Goal: Task Accomplishment & Management: Complete application form

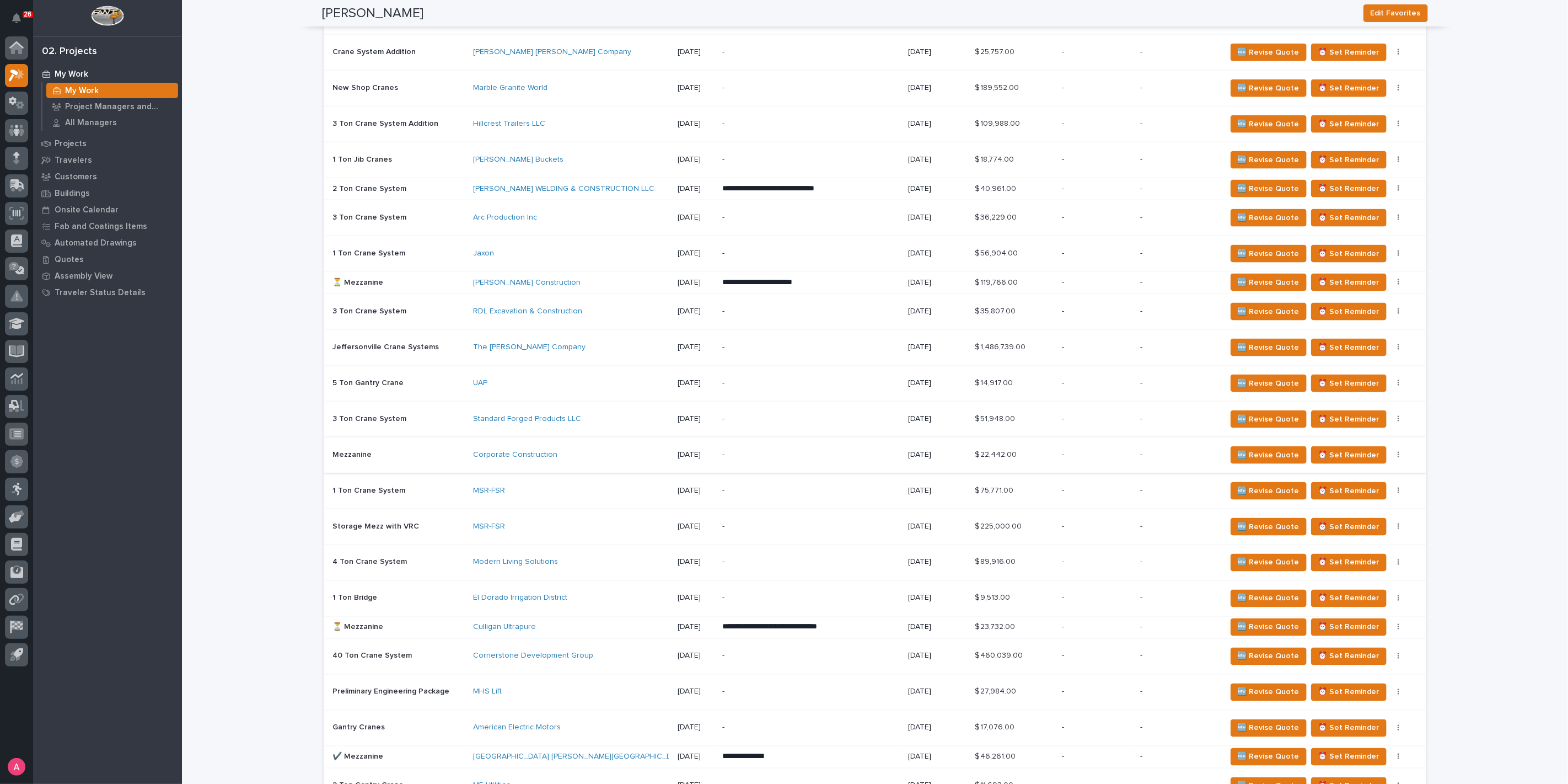
scroll to position [1231, 0]
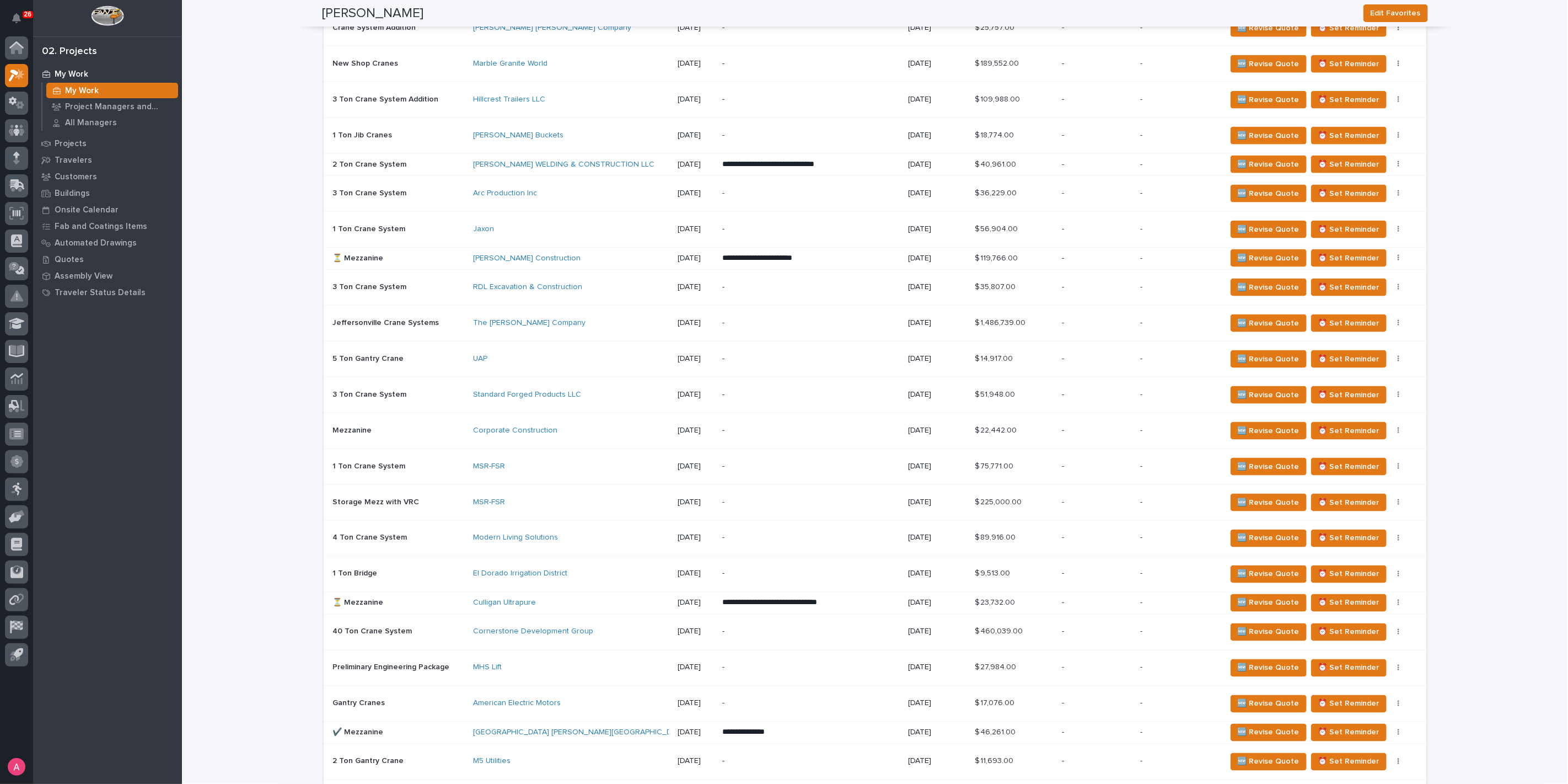
click at [872, 570] on p "-" at bounding box center [810, 574] width 177 height 9
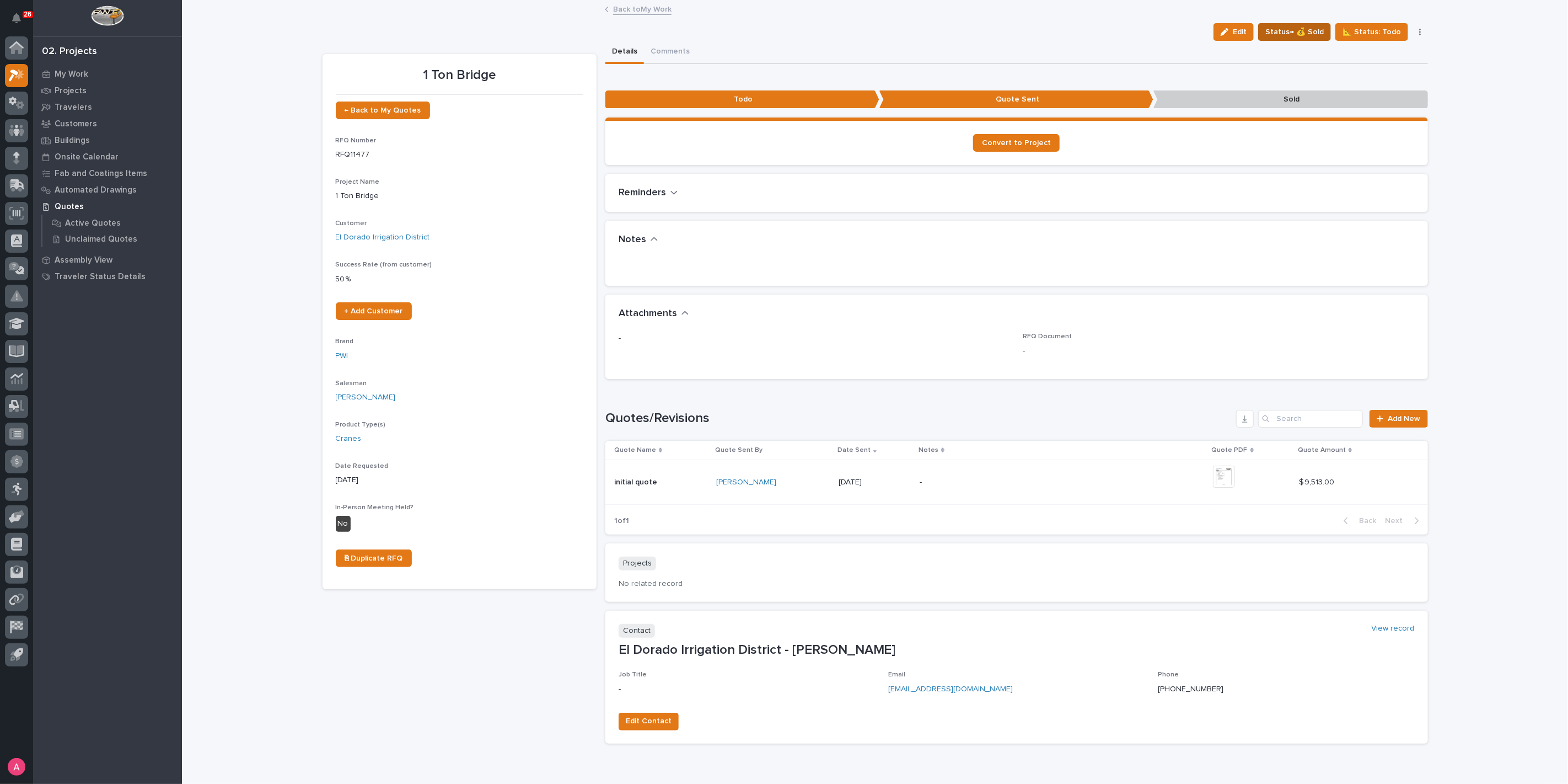
click at [1307, 29] on span "Status→ 💰 Sold" at bounding box center [1294, 32] width 59 height 14
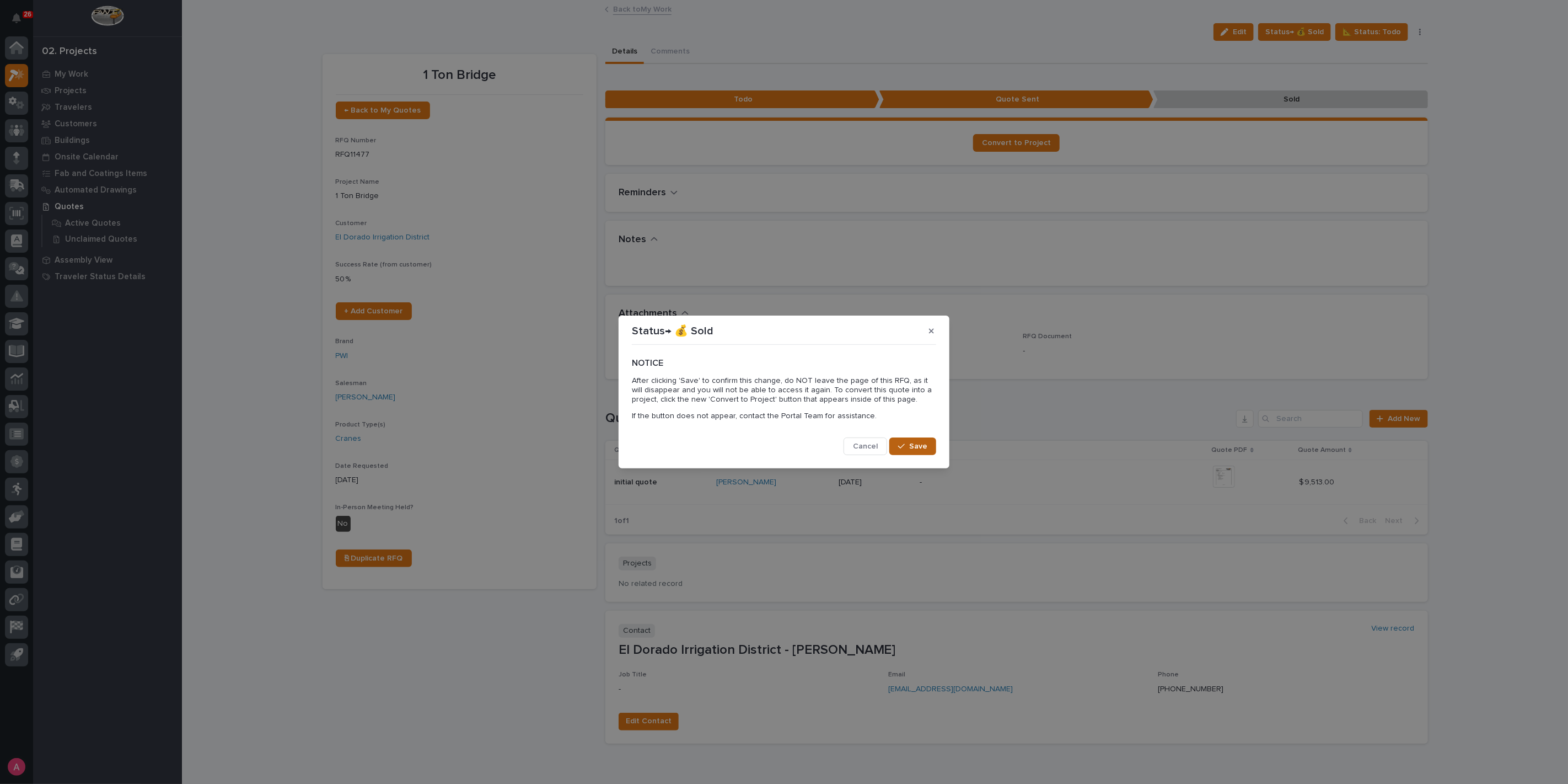
click at [899, 447] on icon "button" at bounding box center [901, 446] width 7 height 5
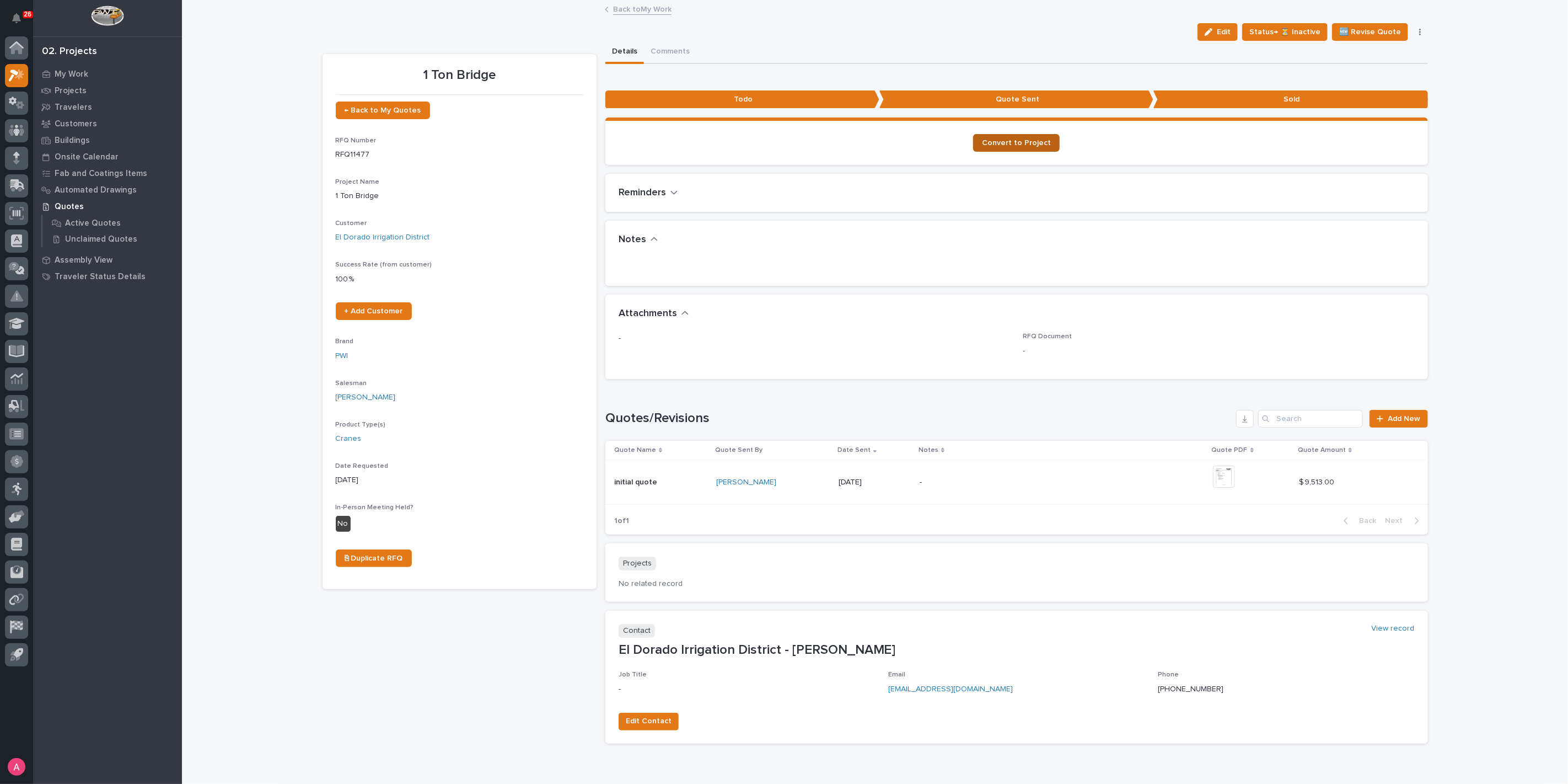
click at [1000, 141] on span "Convert to Project" at bounding box center [1017, 143] width 69 height 8
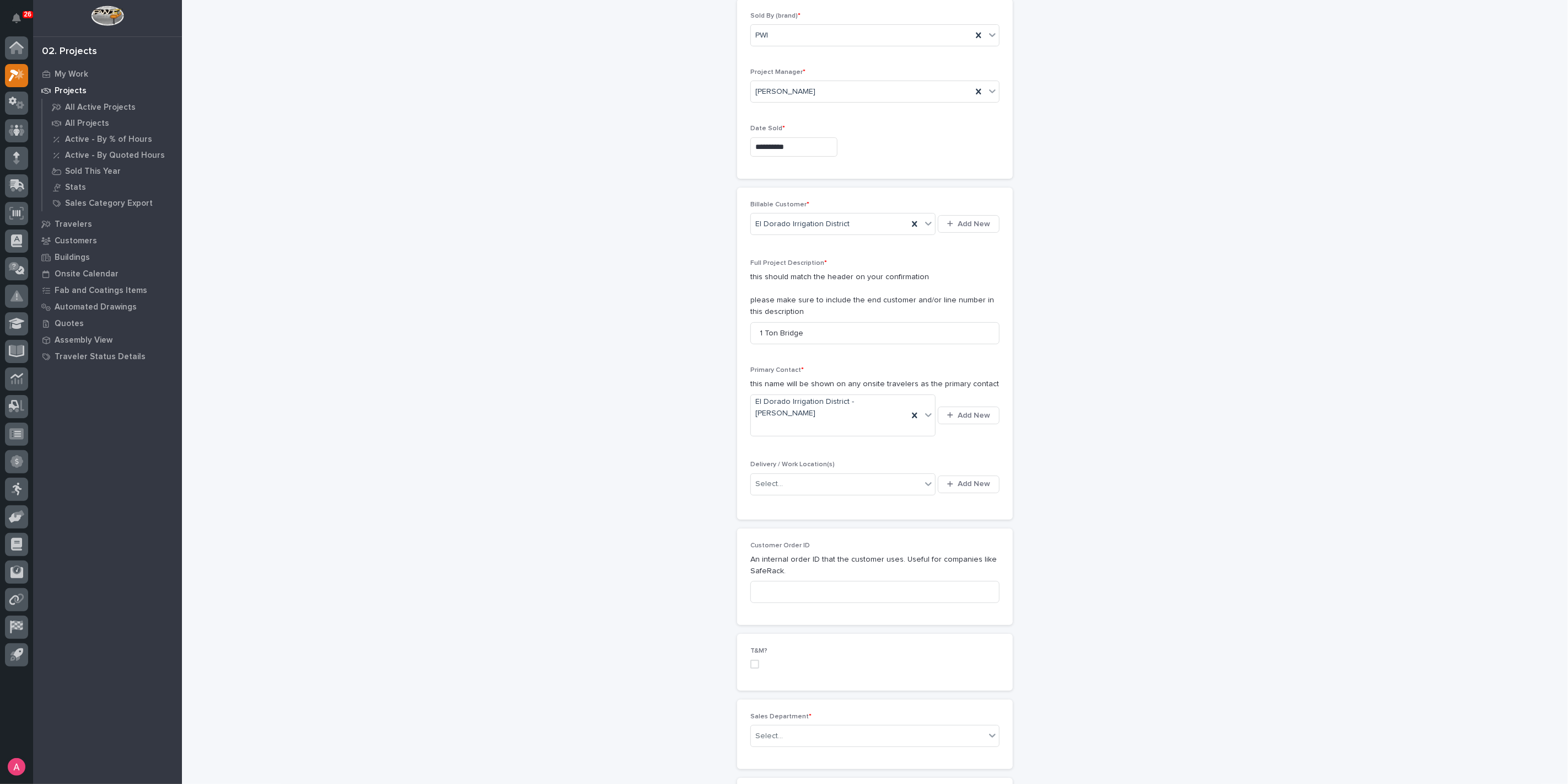
scroll to position [184, 0]
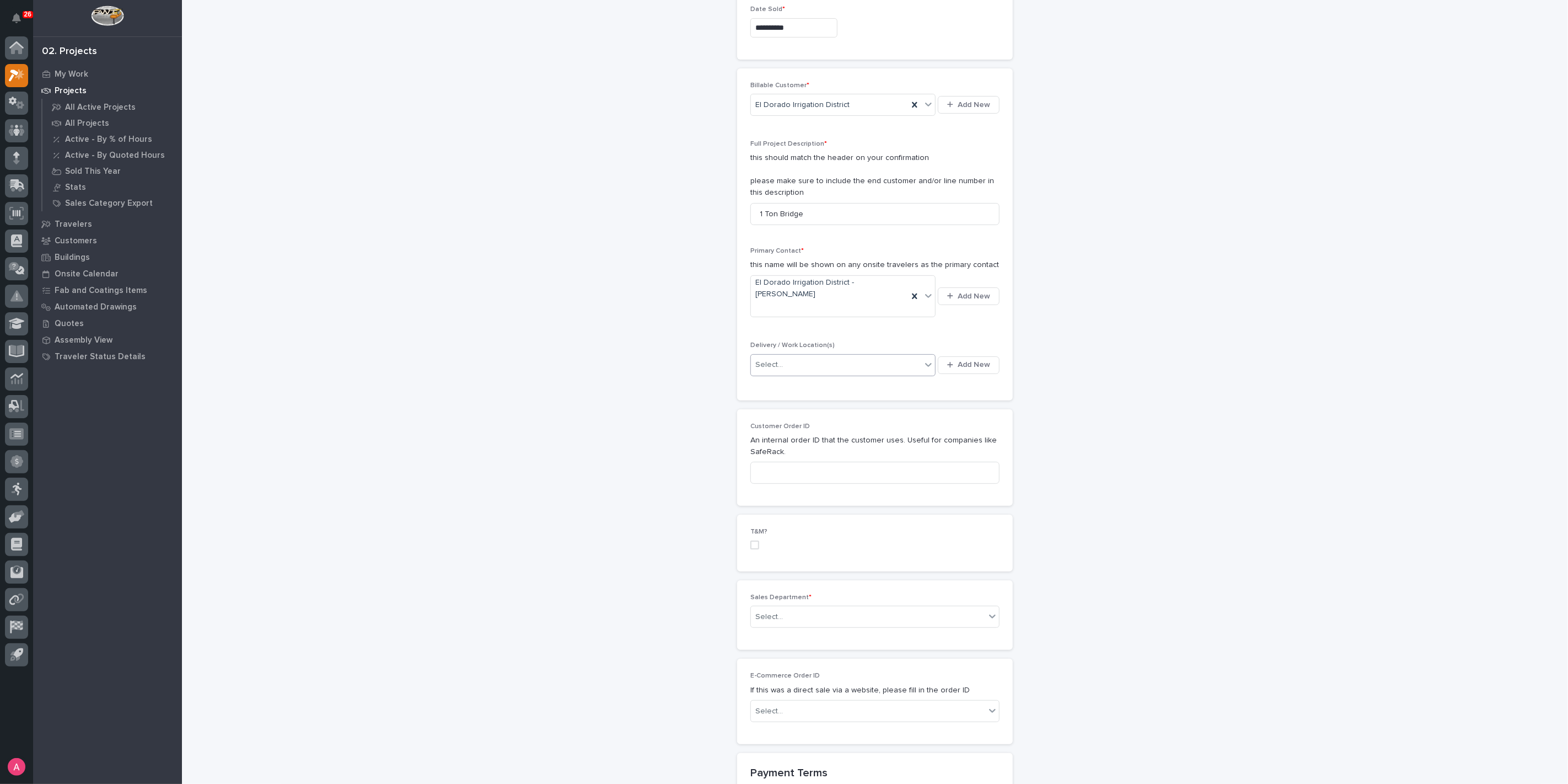
click at [897, 356] on div "Select..." at bounding box center [836, 365] width 171 height 18
type input "****"
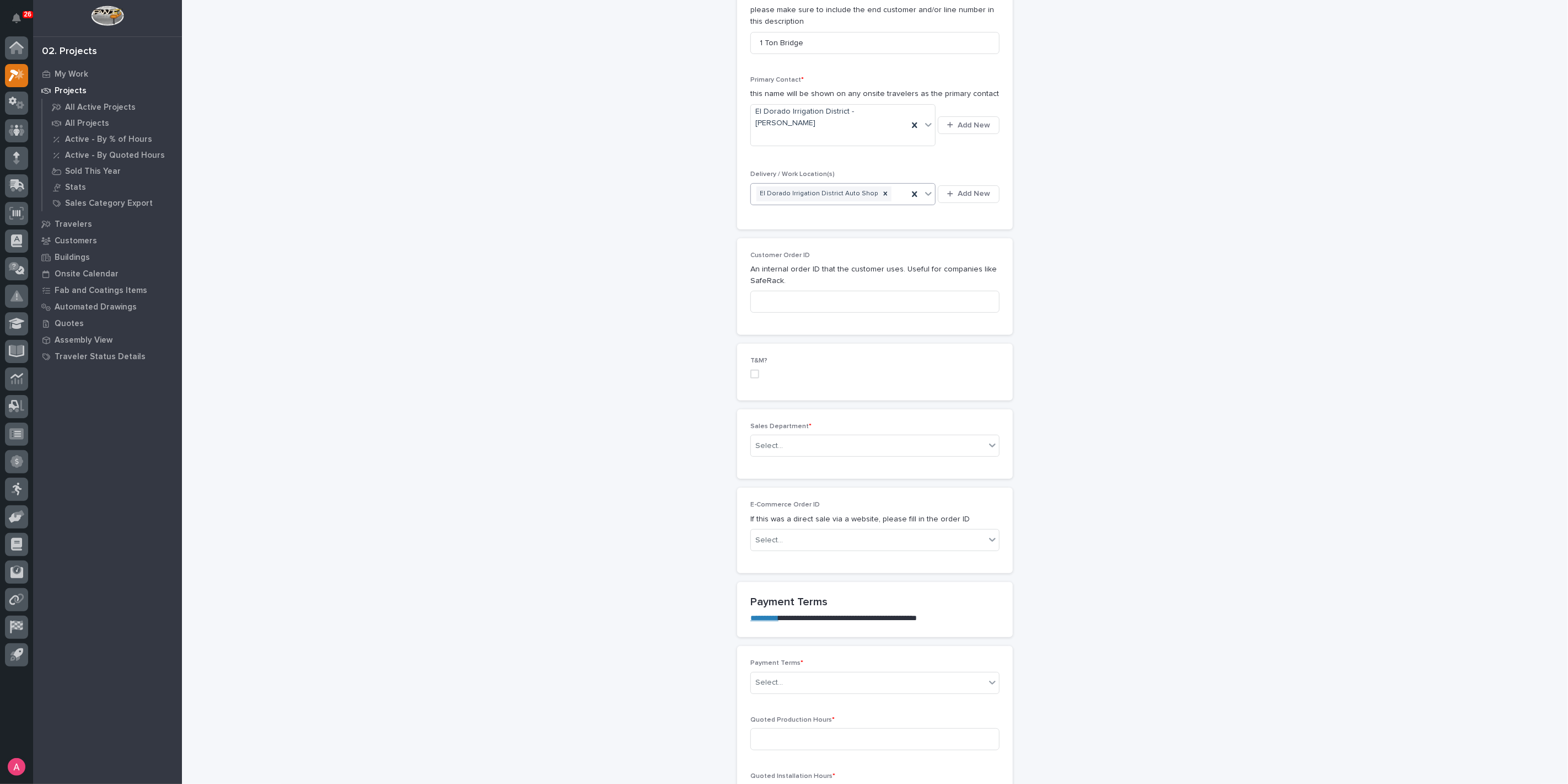
scroll to position [367, 0]
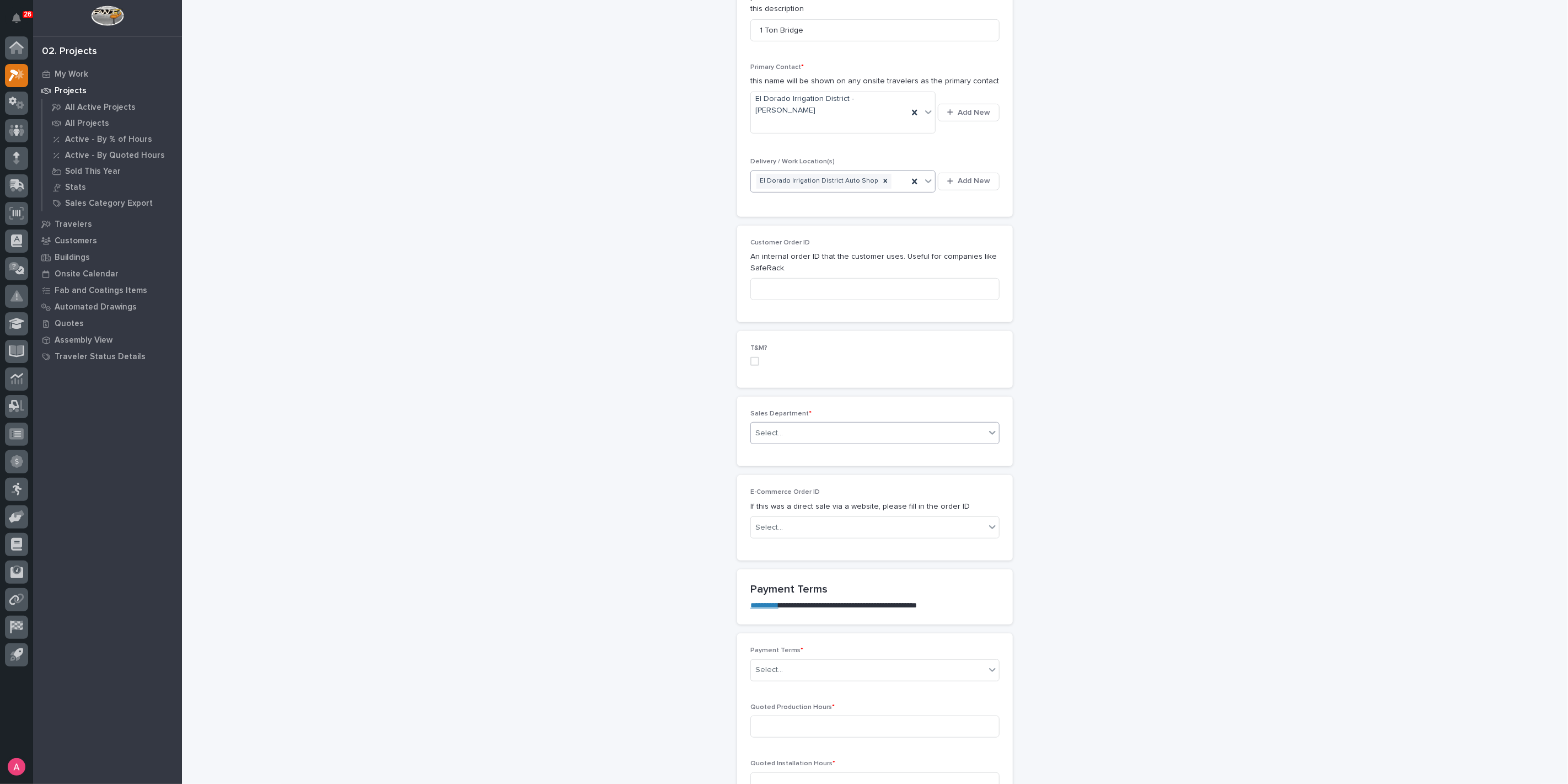
click at [800, 424] on div "Select..." at bounding box center [868, 433] width 235 height 18
click at [799, 430] on span "National Sales" at bounding box center [778, 430] width 56 height 12
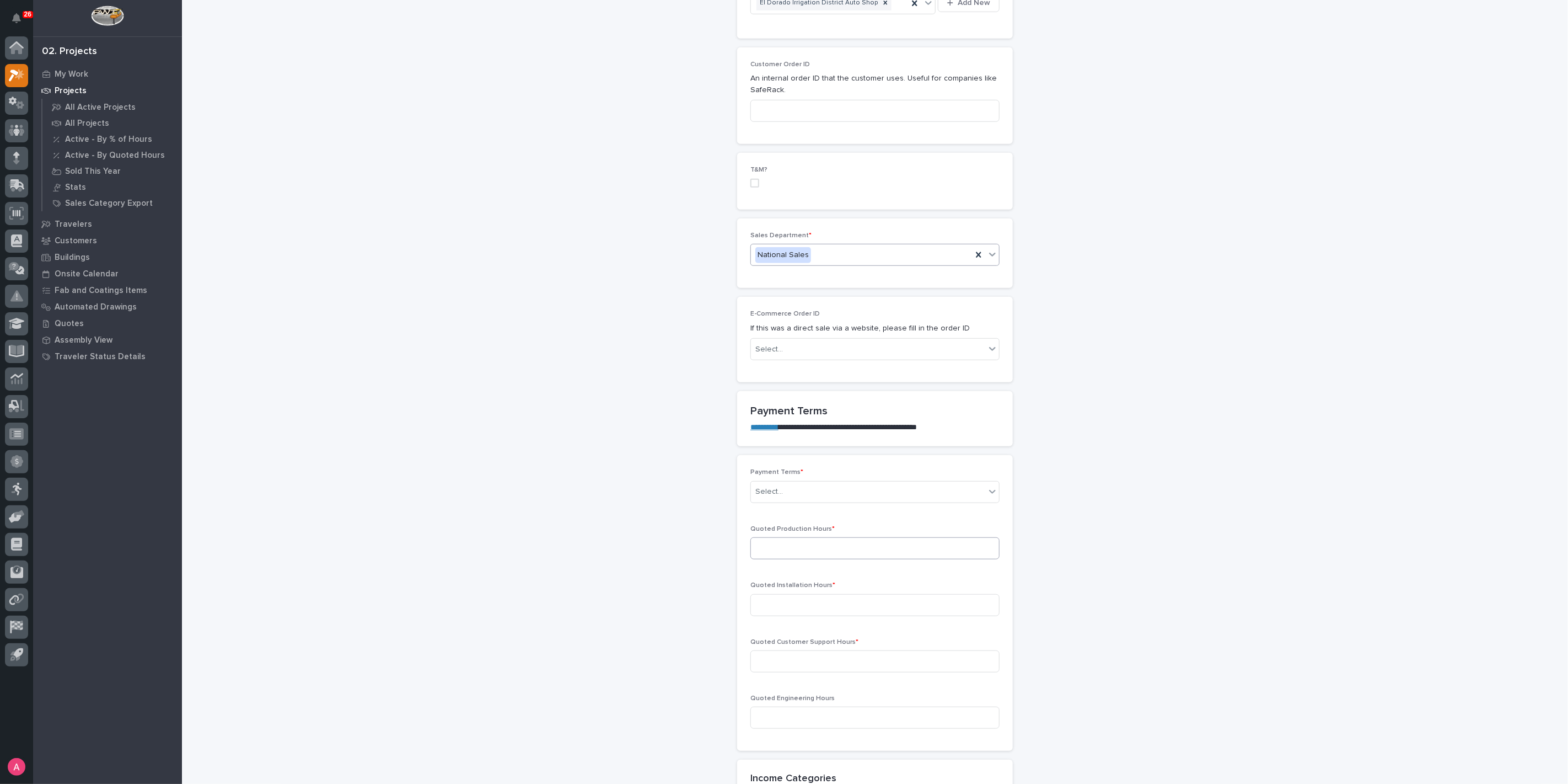
scroll to position [612, 0]
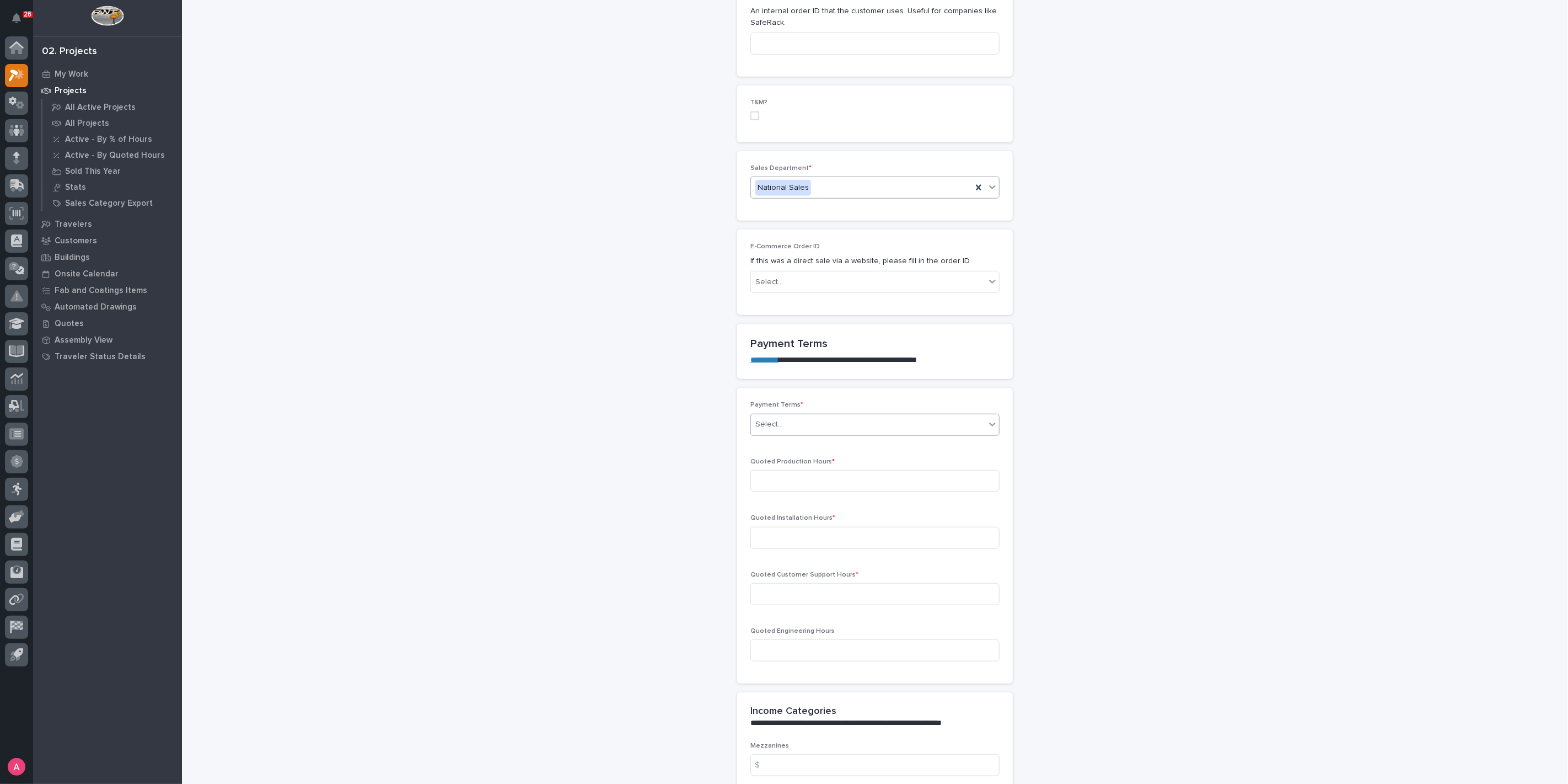
click at [808, 415] on div "Select..." at bounding box center [868, 424] width 235 height 18
click at [790, 495] on div "Net 30" at bounding box center [871, 500] width 248 height 20
click at [799, 470] on input at bounding box center [875, 481] width 249 height 22
click at [834, 470] on input at bounding box center [875, 481] width 249 height 22
type input "22"
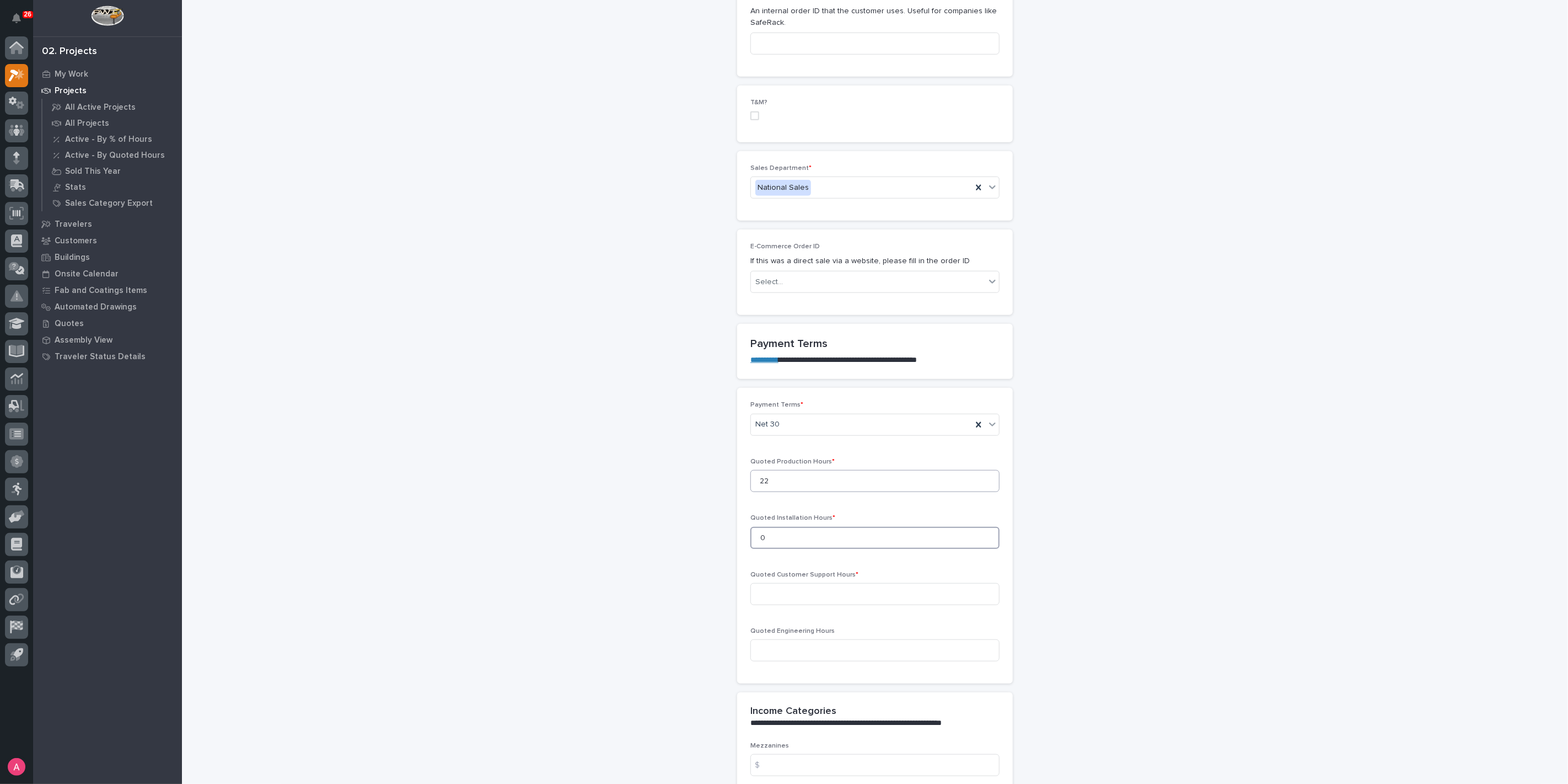
type input "0"
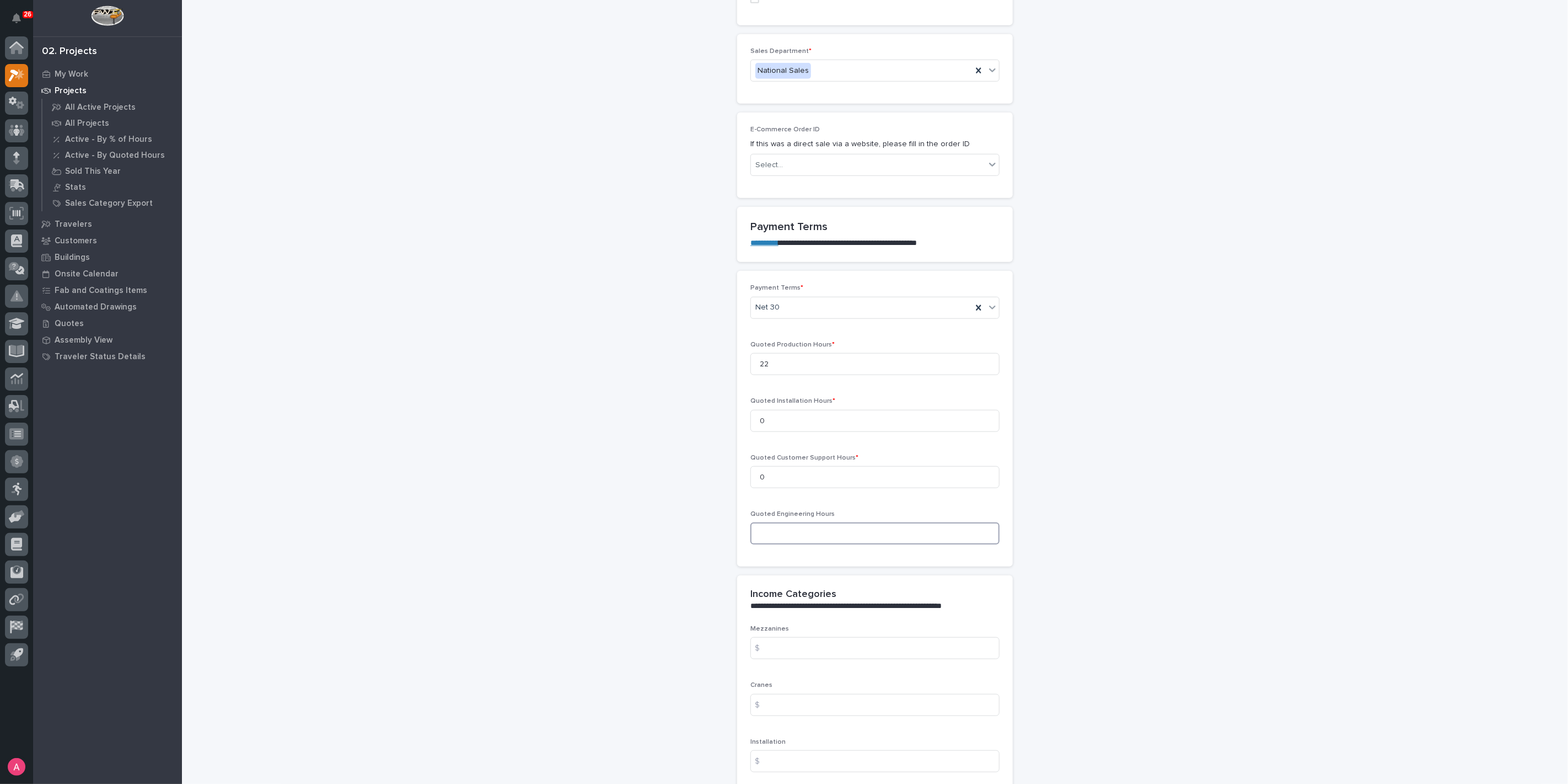
scroll to position [797, 0]
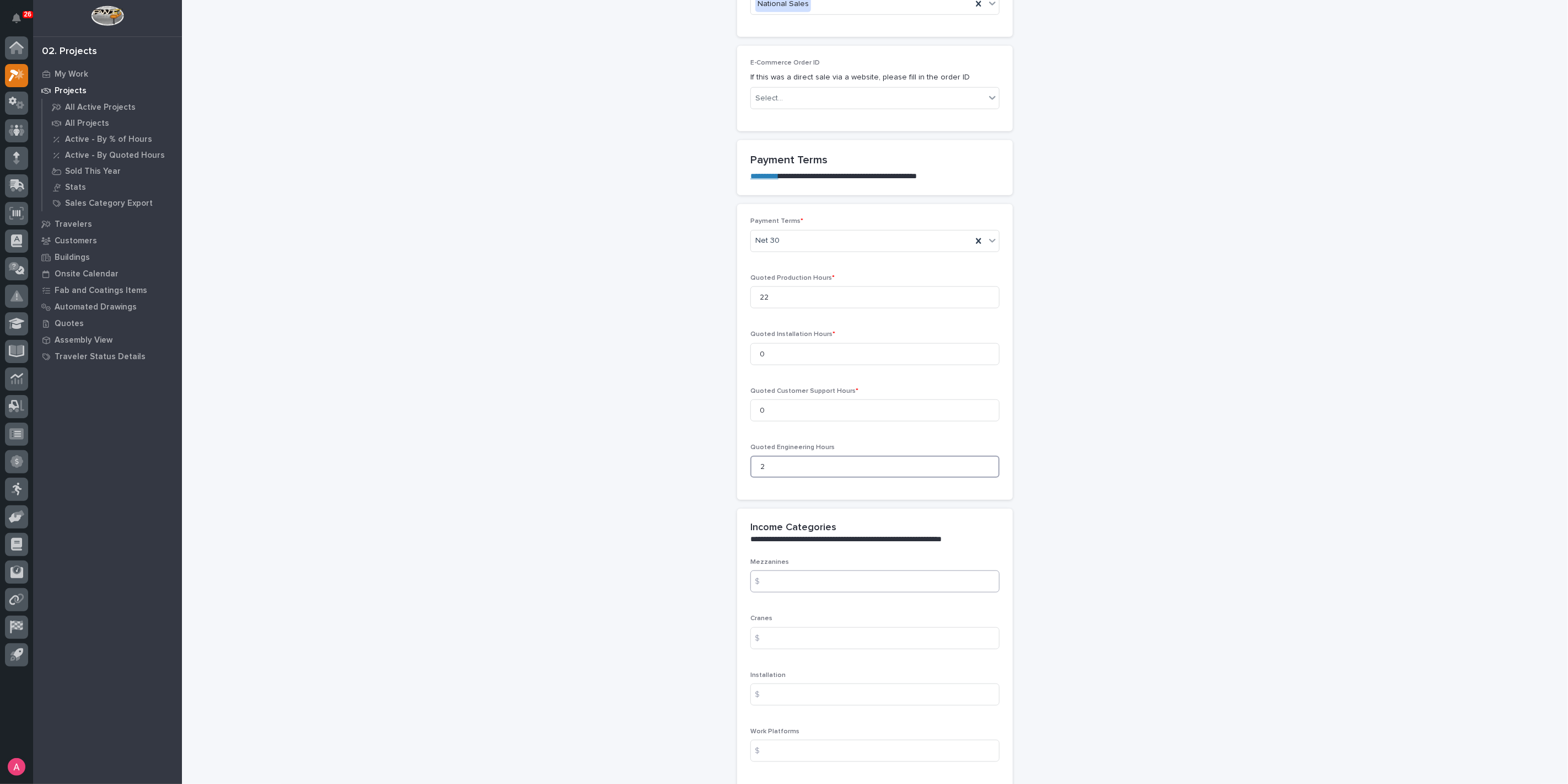
type input "2"
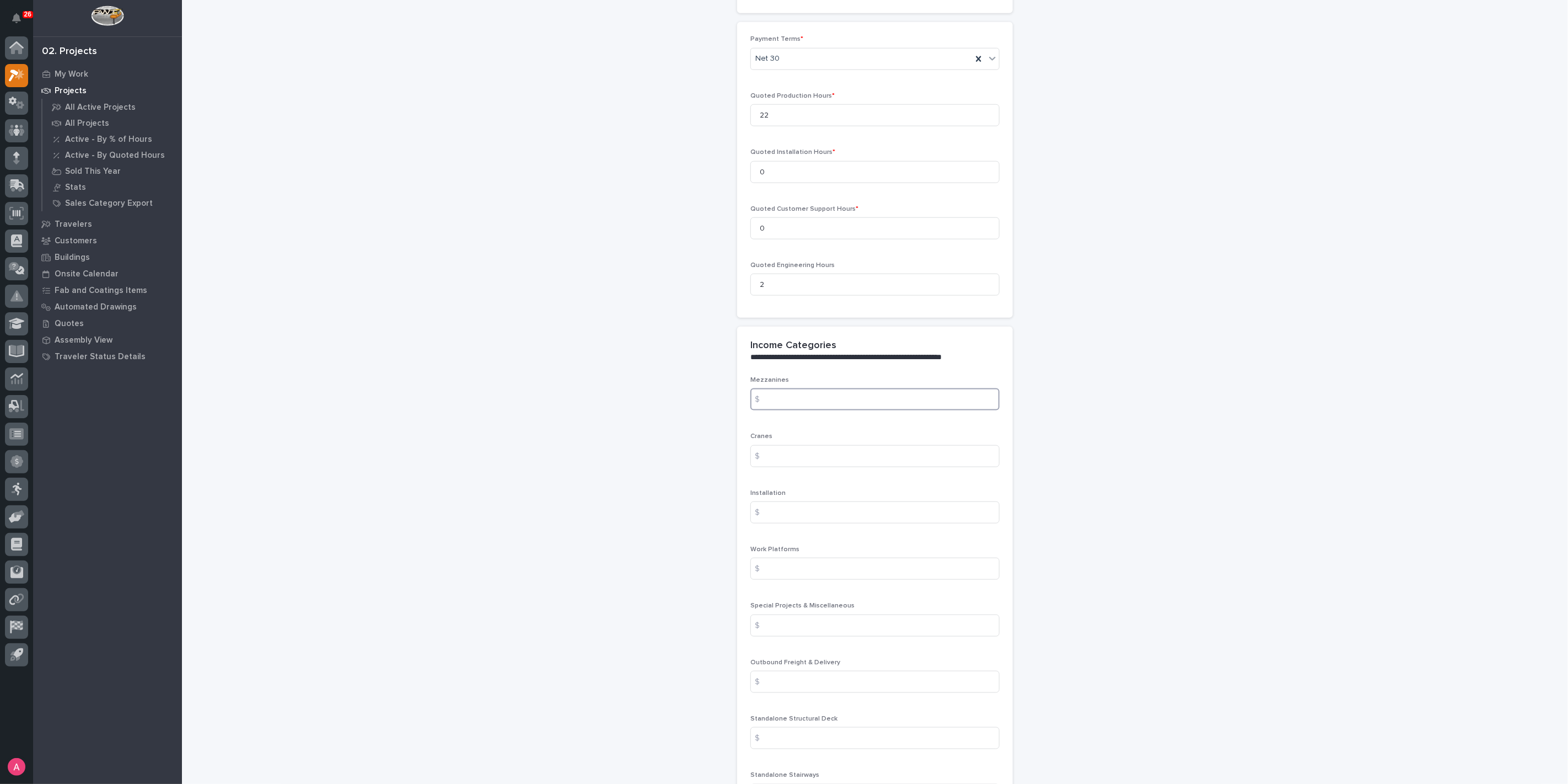
scroll to position [980, 0]
click at [801, 443] on input at bounding box center [875, 454] width 249 height 22
click at [798, 443] on input at bounding box center [875, 454] width 249 height 22
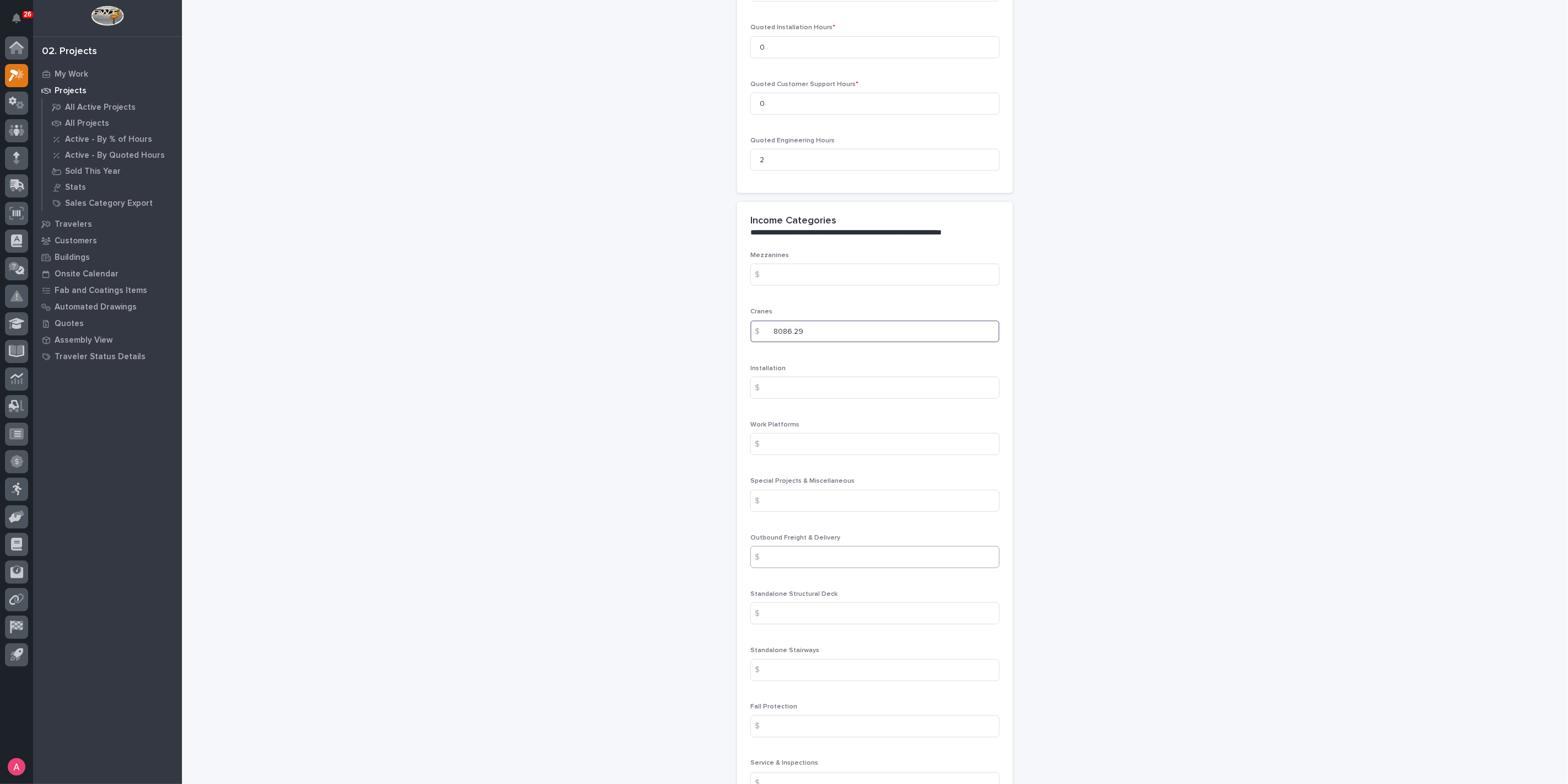
type input "8086.29"
click at [846, 546] on input at bounding box center [875, 557] width 249 height 22
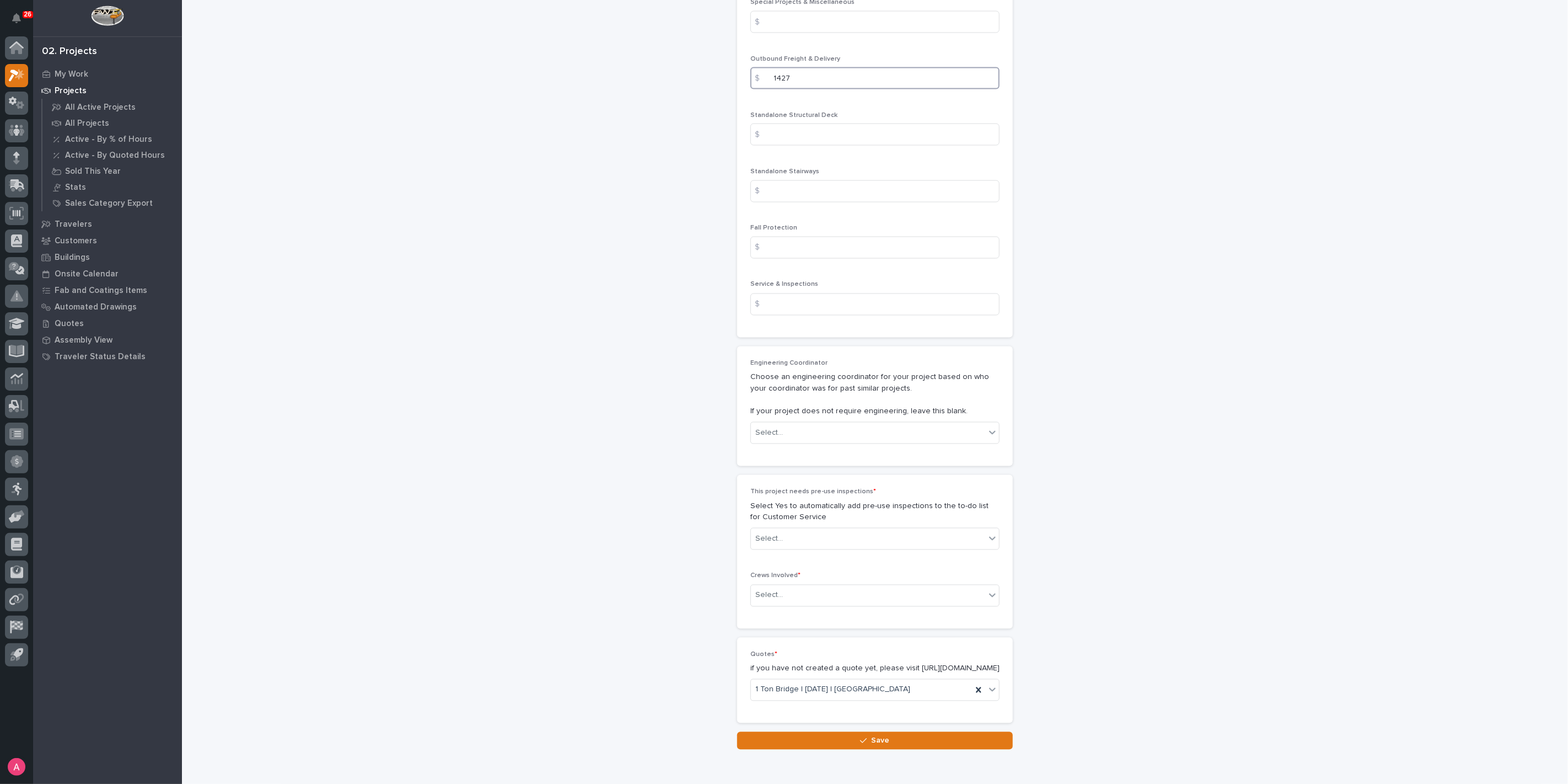
scroll to position [1621, 0]
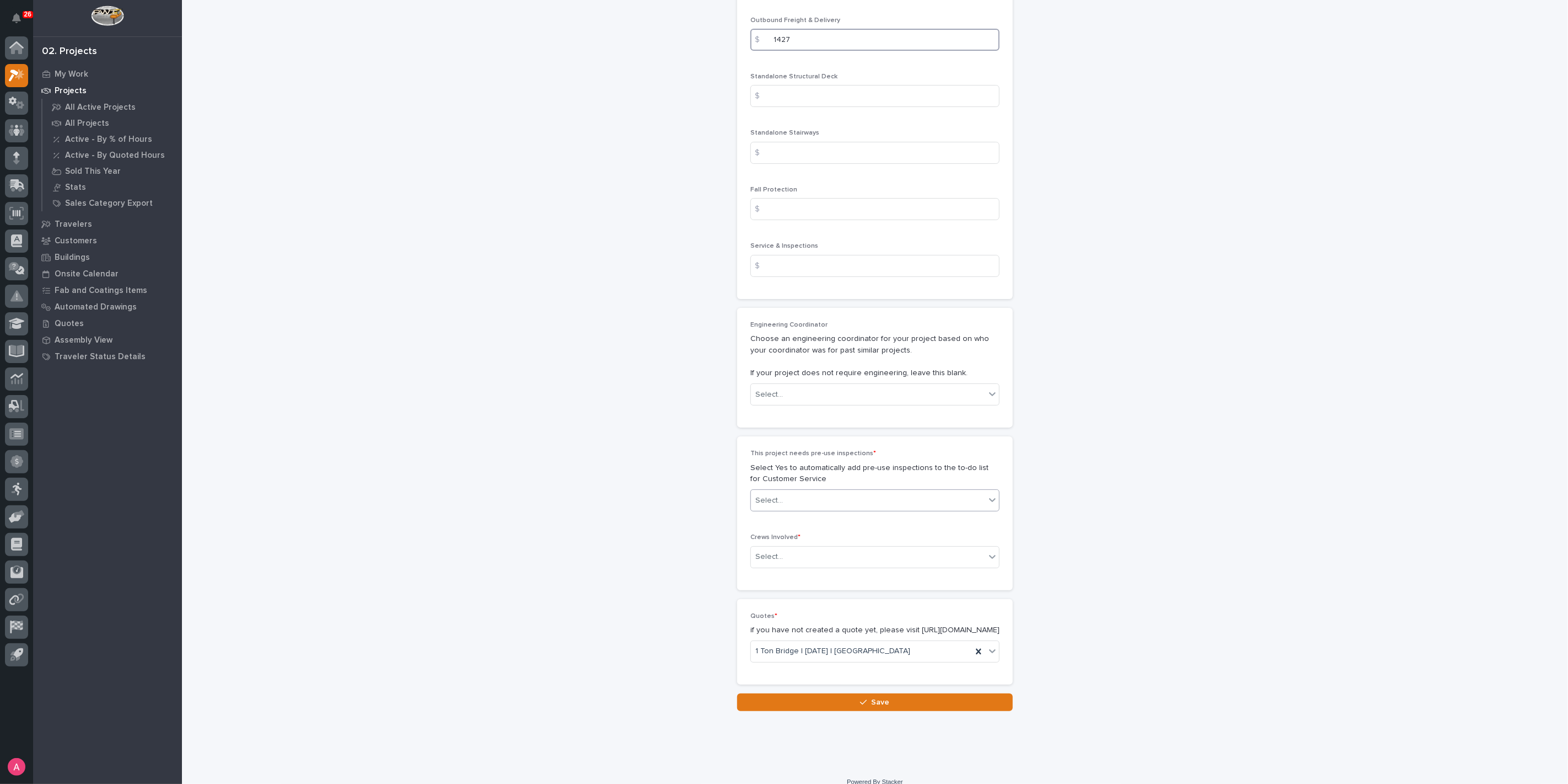
type input "1427"
click at [805, 491] on div "Select..." at bounding box center [868, 500] width 235 height 18
click at [805, 515] on div "No" at bounding box center [871, 517] width 248 height 20
click at [808, 548] on div "Select..." at bounding box center [868, 557] width 235 height 18
click at [811, 551] on div "Production" at bounding box center [871, 554] width 248 height 20
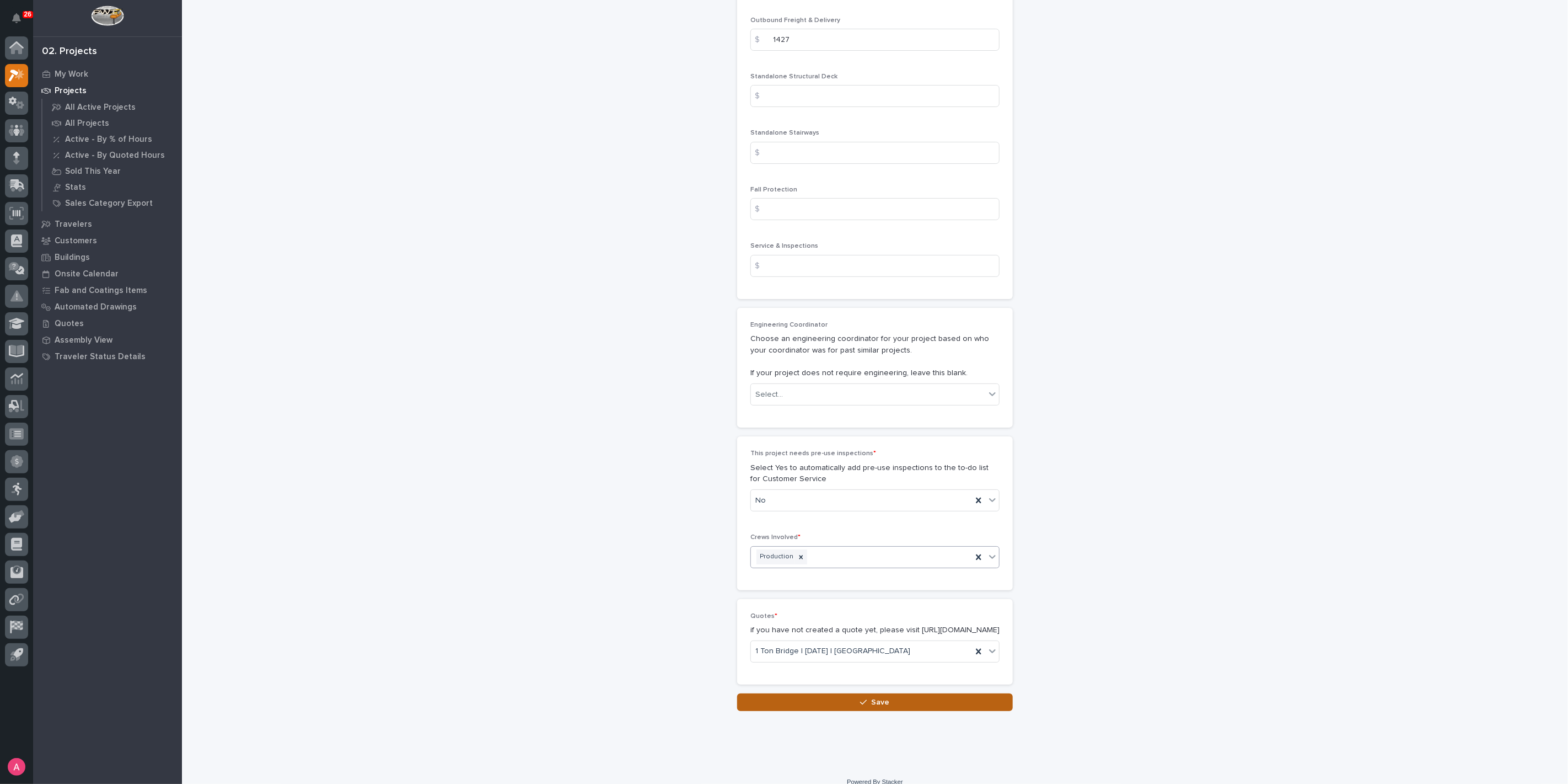
click at [885, 693] on button "Save" at bounding box center [875, 701] width 276 height 17
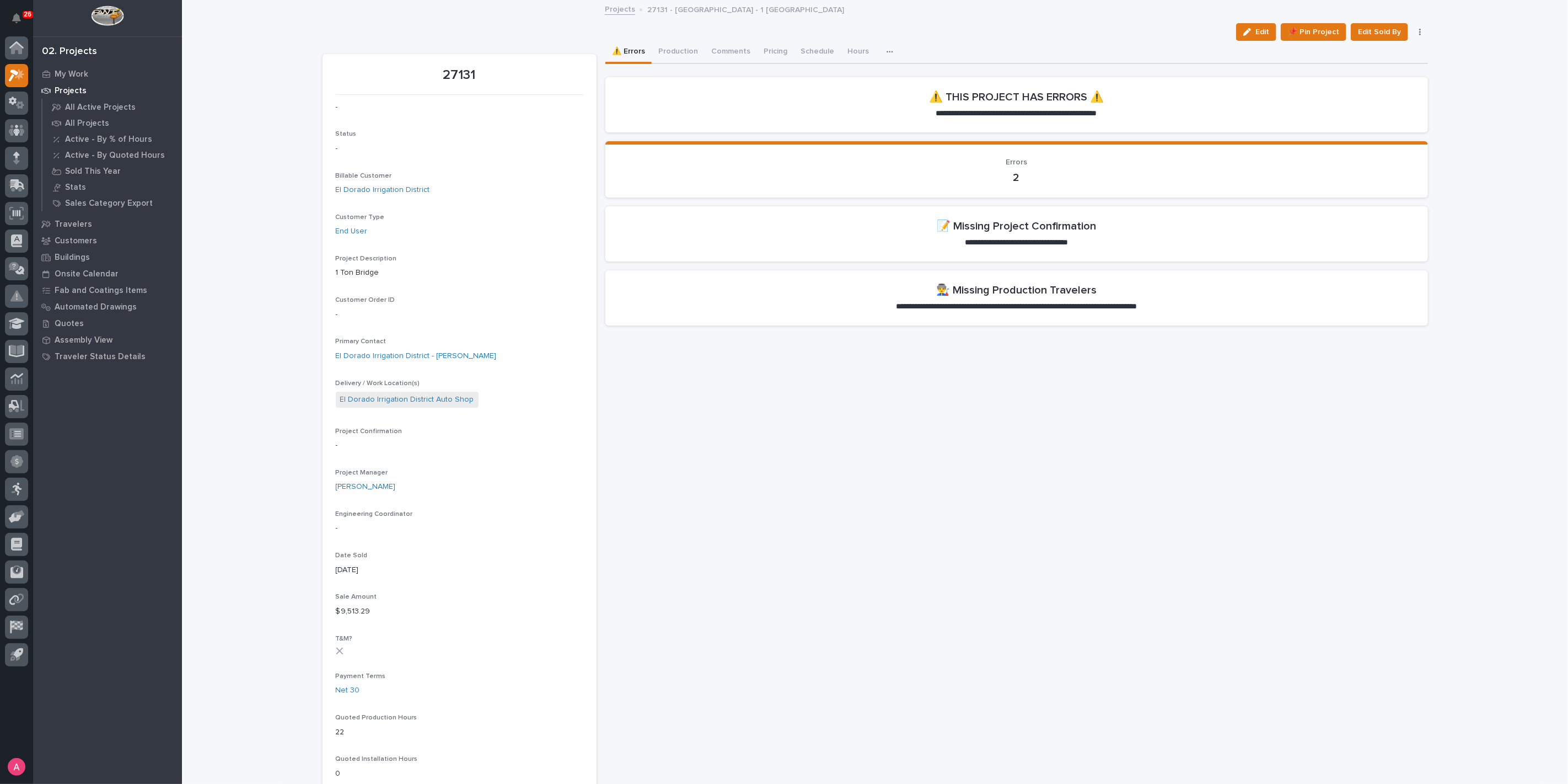
click at [1244, 28] on icon "button" at bounding box center [1247, 32] width 8 height 8
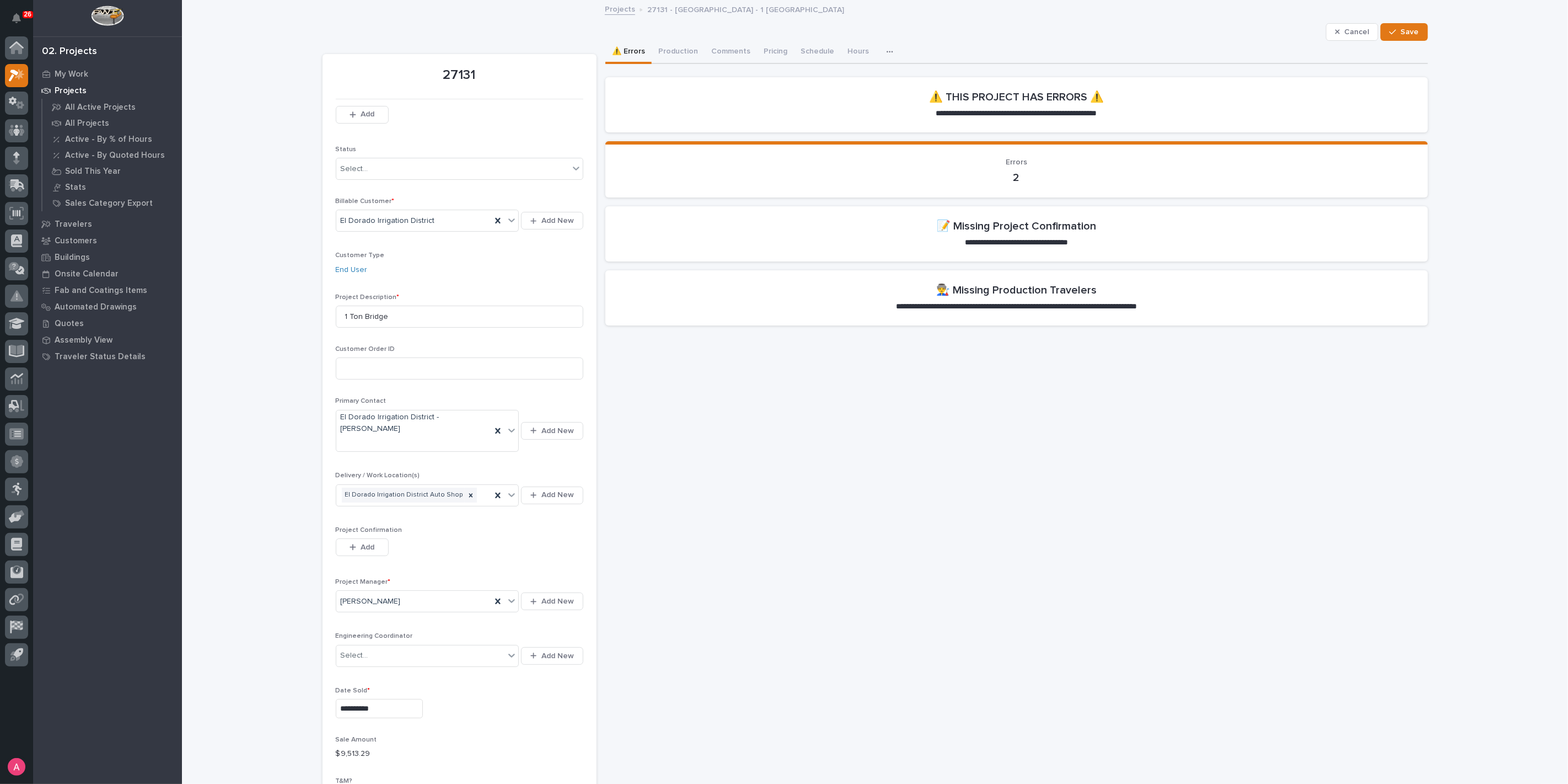
scroll to position [61, 0]
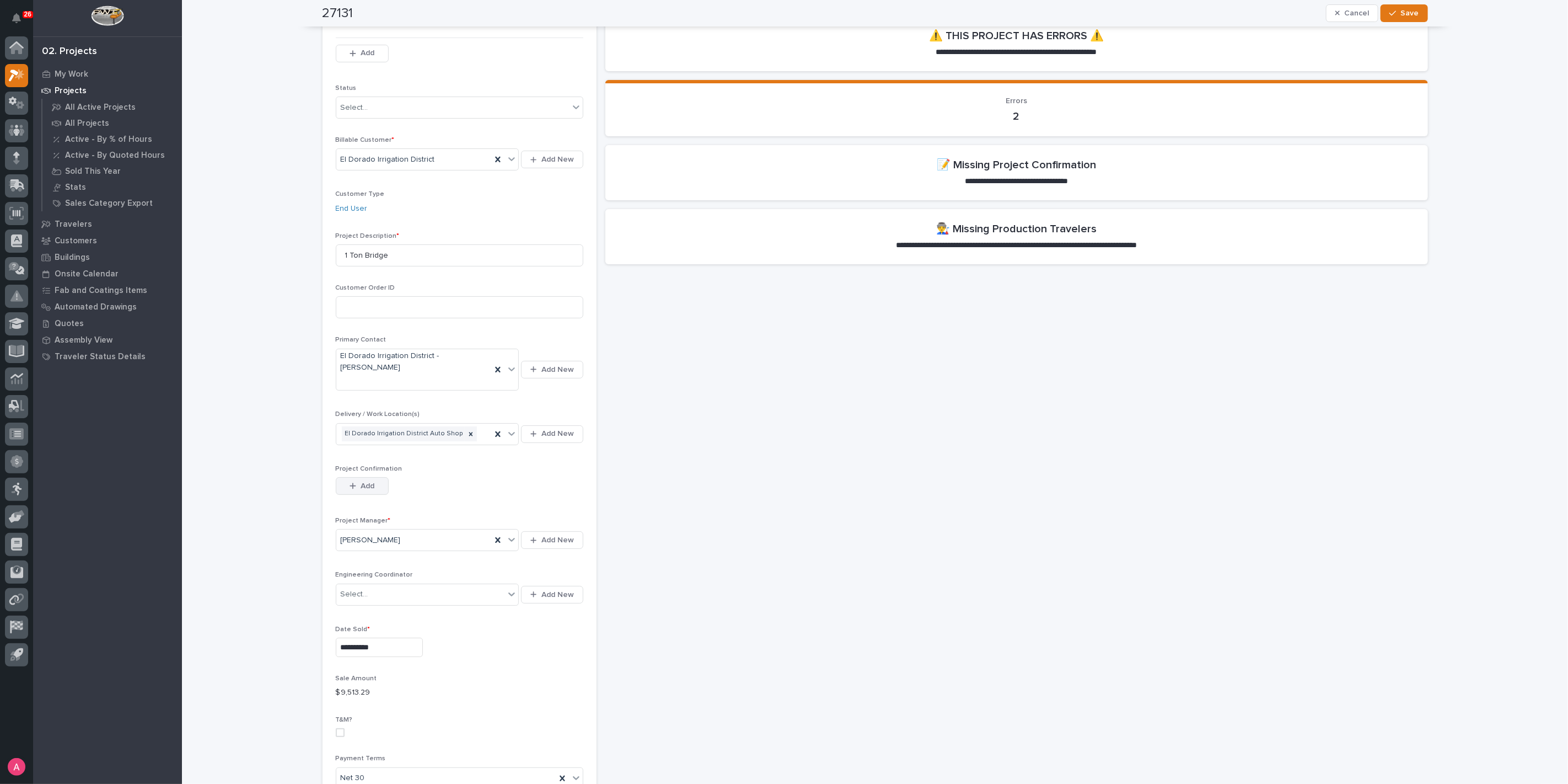
click at [373, 477] on button "Add" at bounding box center [362, 485] width 53 height 17
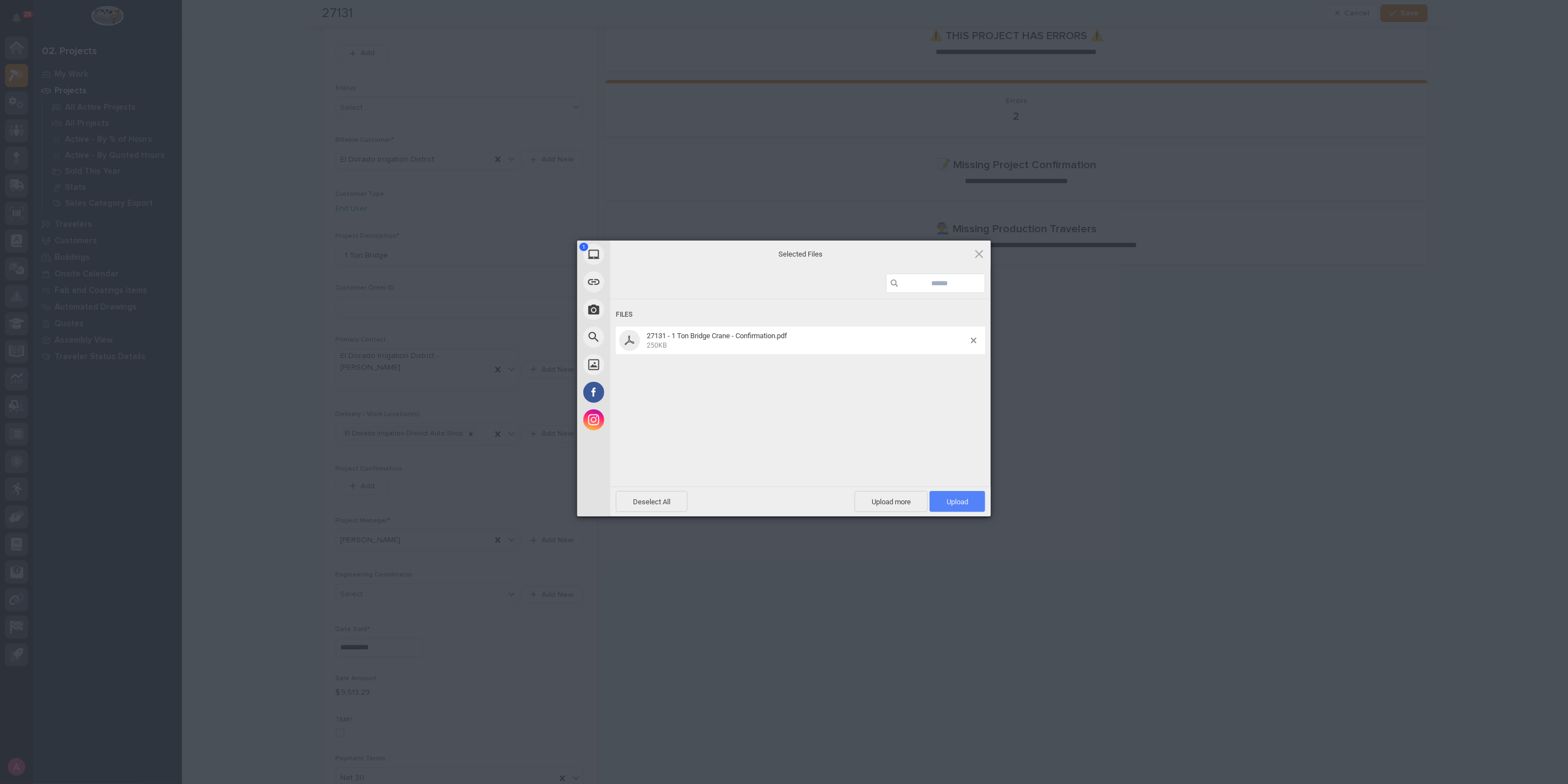
click at [974, 502] on span "Upload 1" at bounding box center [957, 501] width 56 height 21
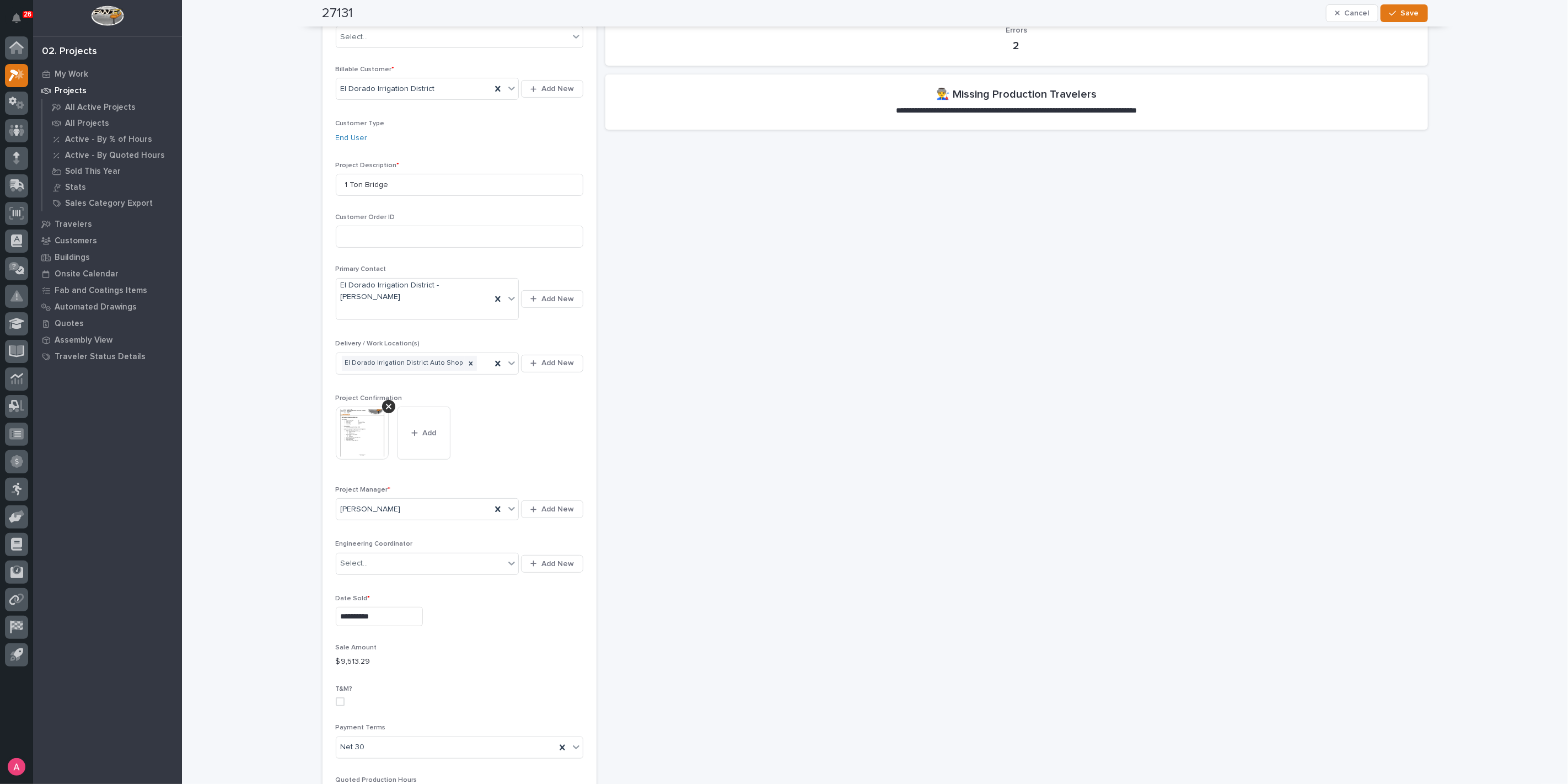
scroll to position [0, 0]
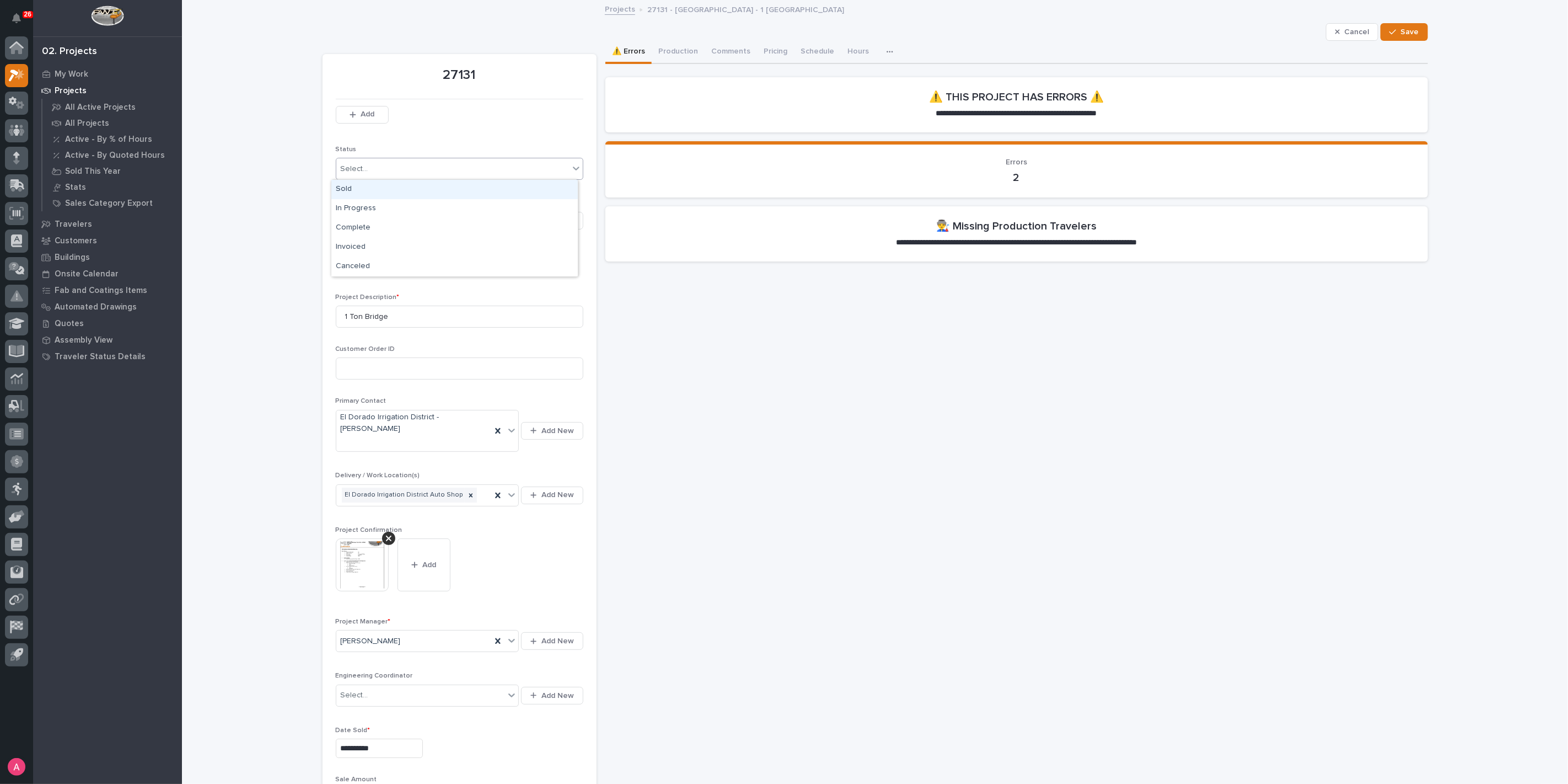
click at [569, 169] on div at bounding box center [576, 168] width 14 height 20
click at [697, 234] on section "**********" at bounding box center [1017, 233] width 823 height 55
click at [362, 113] on span "Add" at bounding box center [367, 114] width 14 height 10
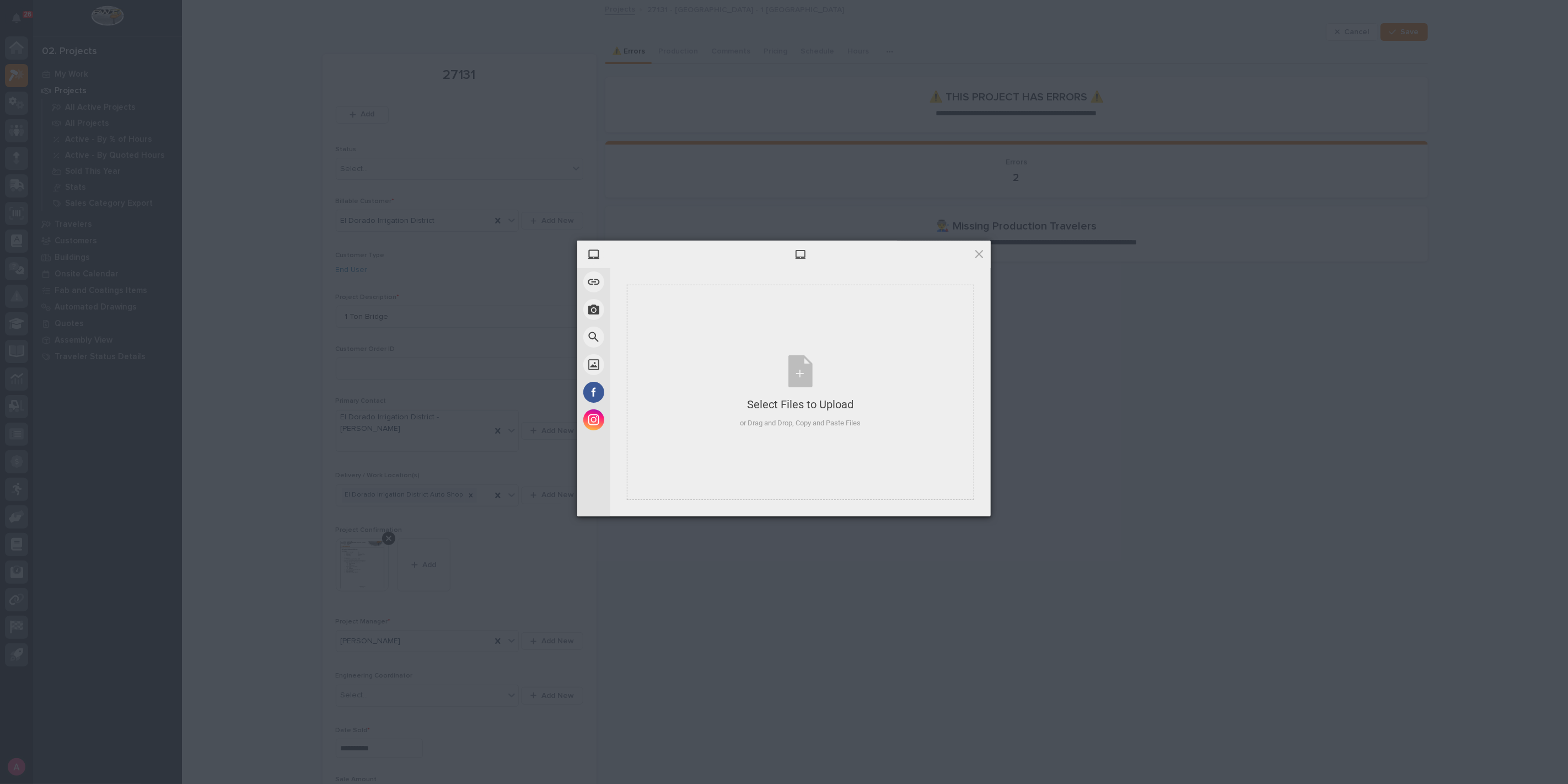
click at [970, 254] on div at bounding box center [801, 254] width 381 height 28
click at [982, 254] on span at bounding box center [979, 254] width 12 height 12
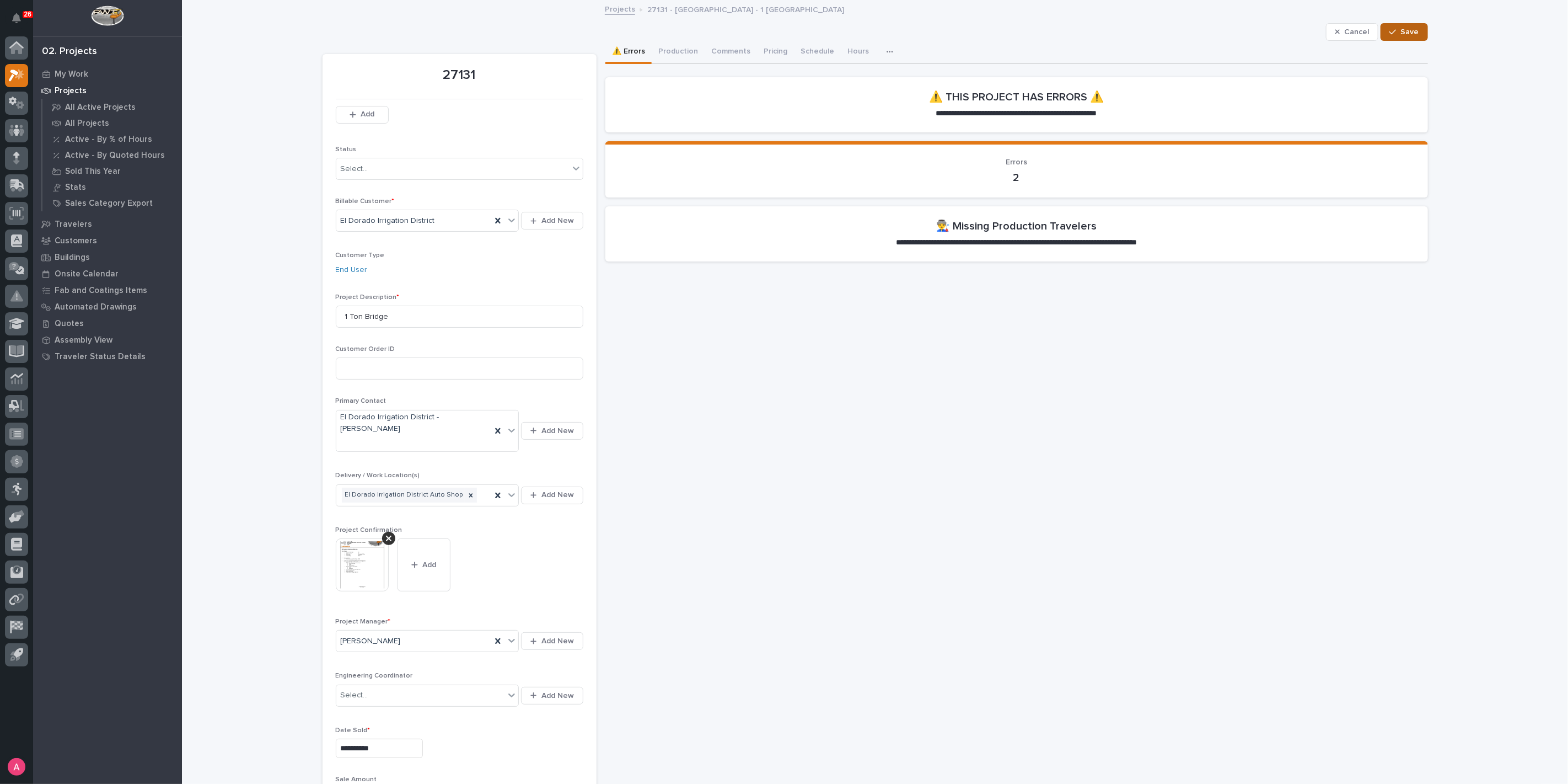
click at [1401, 32] on span "Save" at bounding box center [1410, 32] width 18 height 10
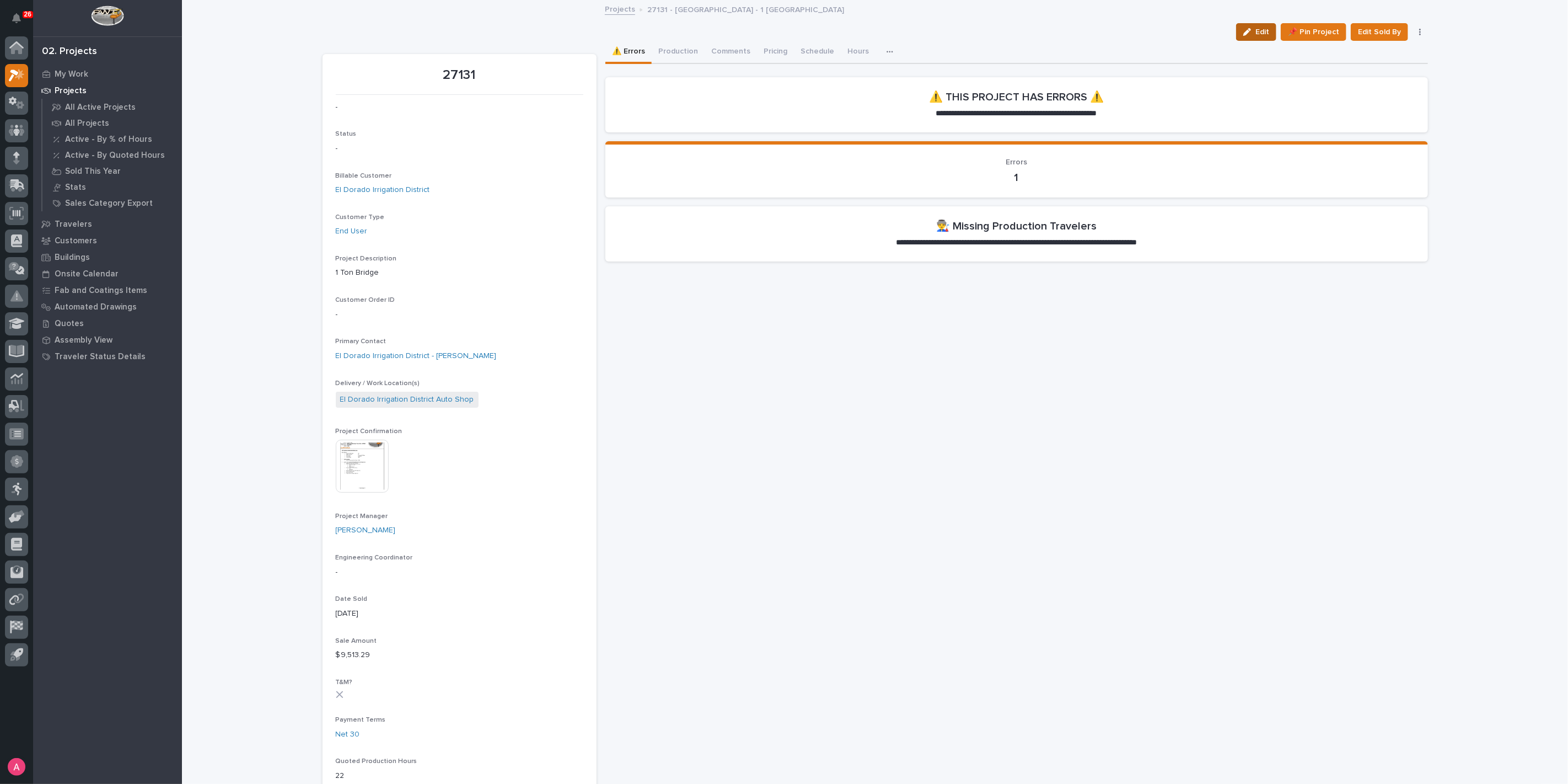
click at [1256, 26] on button "Edit" at bounding box center [1257, 32] width 41 height 17
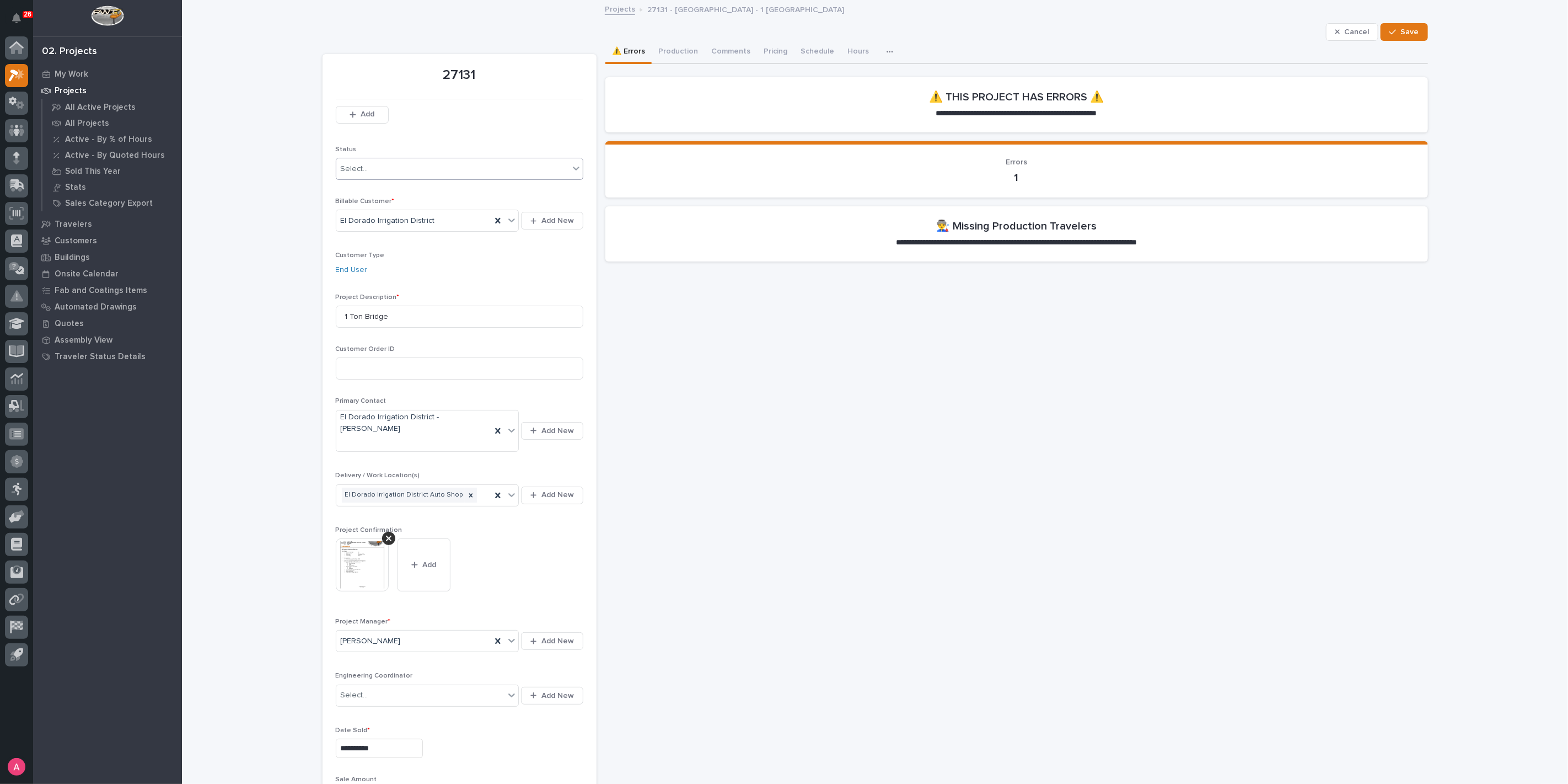
click at [354, 168] on div "Select..." at bounding box center [354, 169] width 28 height 11
click at [370, 188] on div "Sold" at bounding box center [455, 190] width 247 height 20
click at [1406, 31] on span "Save" at bounding box center [1410, 32] width 18 height 10
